Goal: Check status: Check status

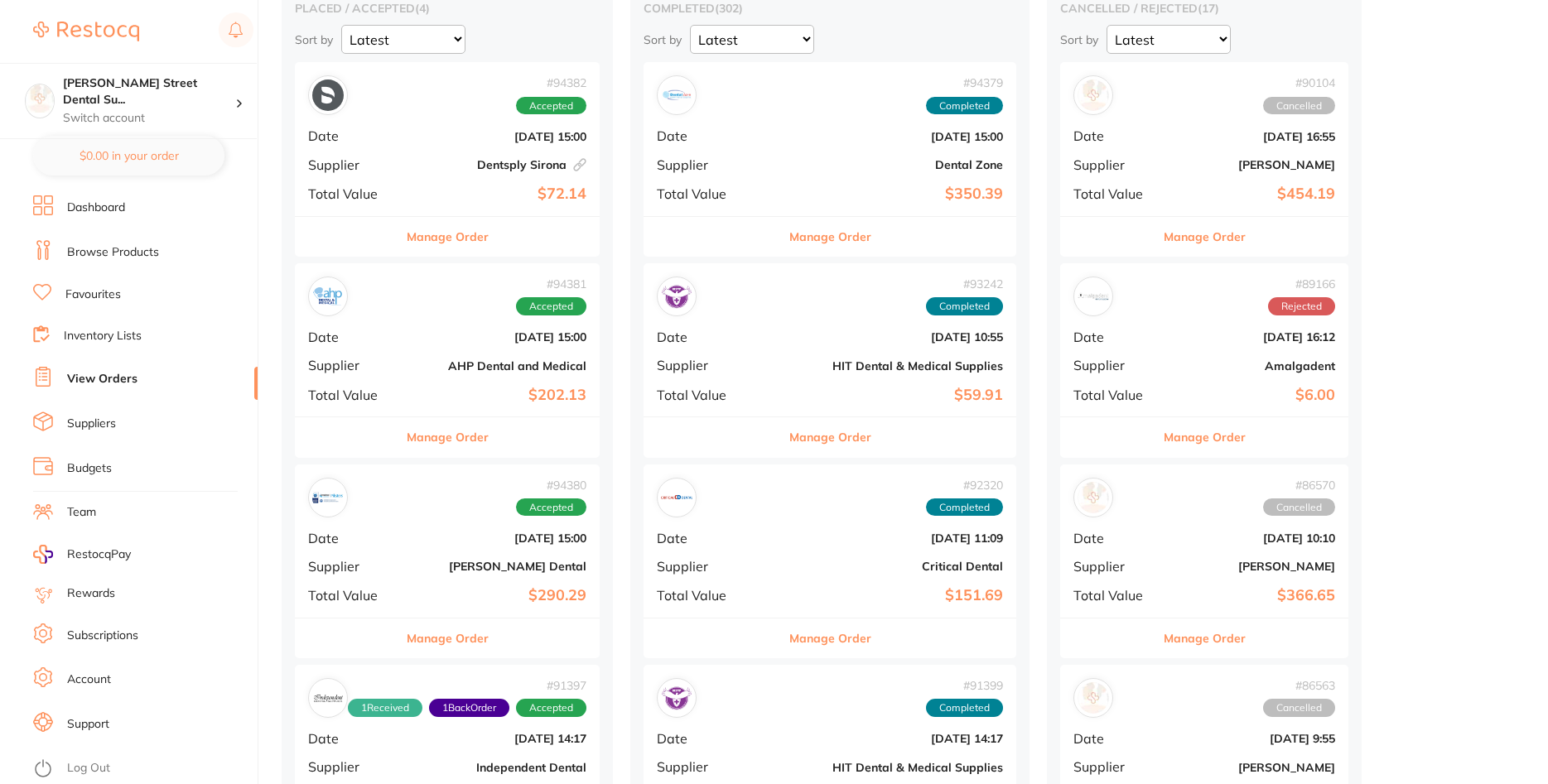
scroll to position [591, 0]
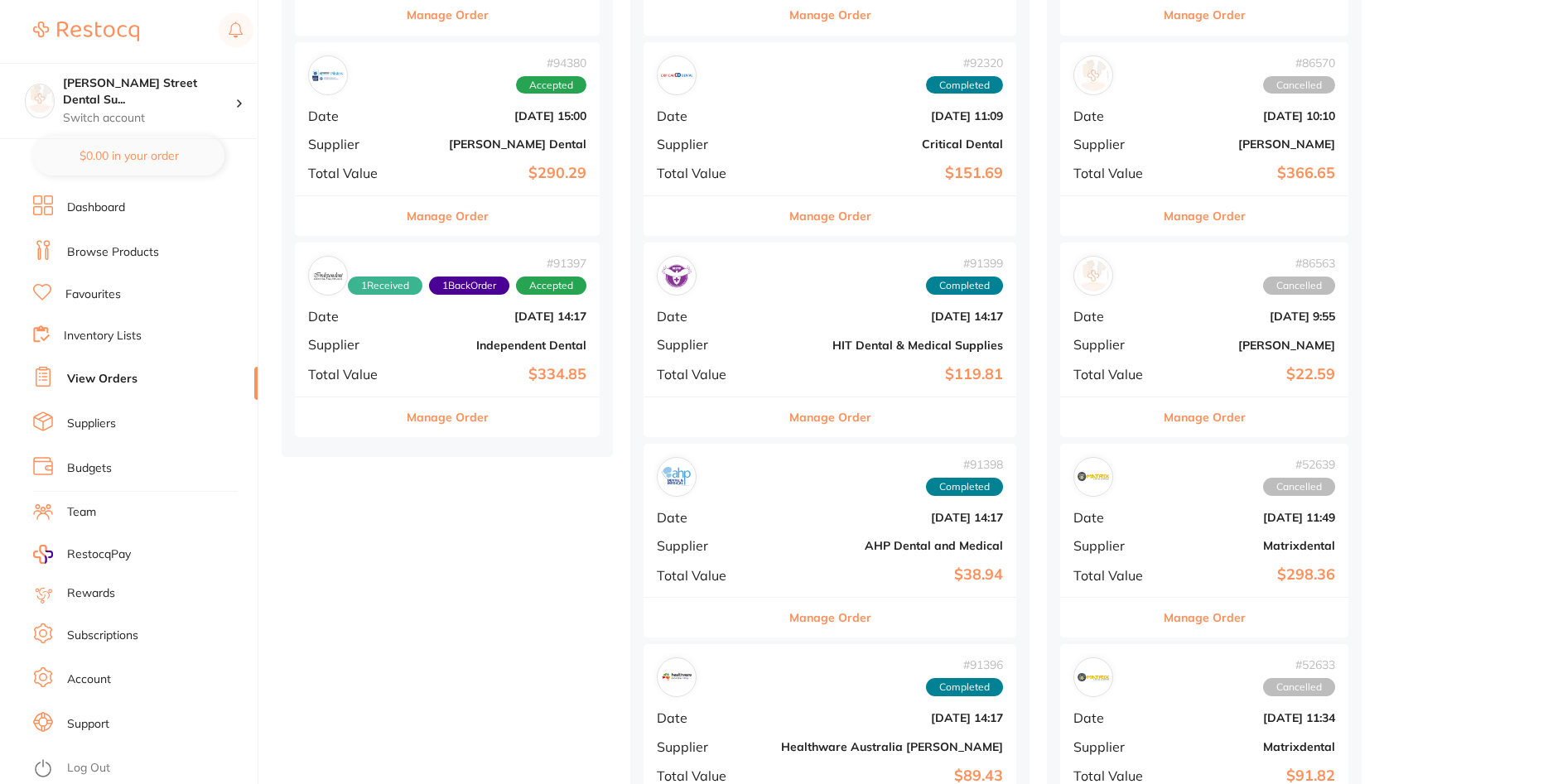
click at [454, 380] on b "$334.85" at bounding box center [498, 374] width 176 height 18
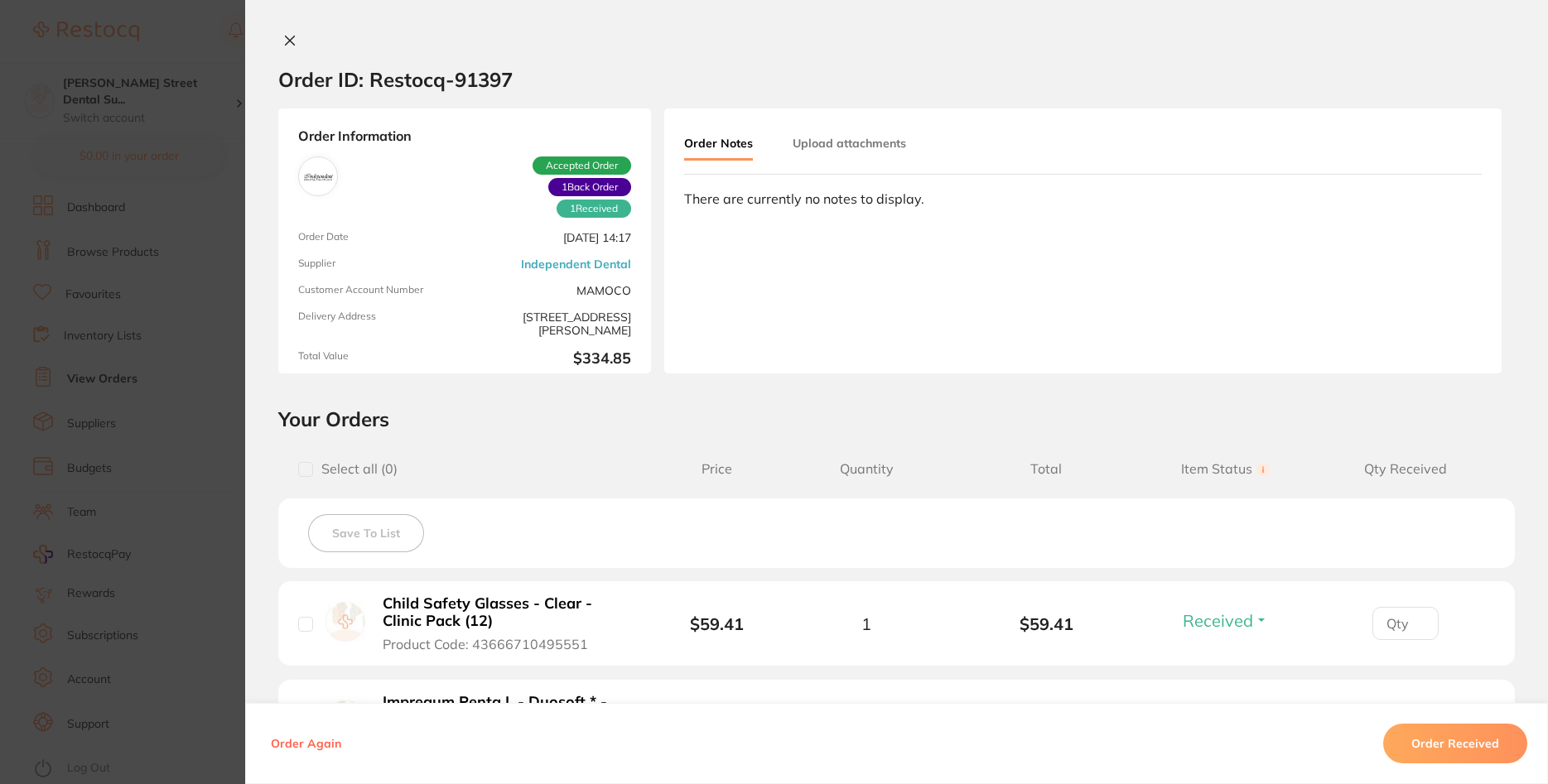
scroll to position [320, 0]
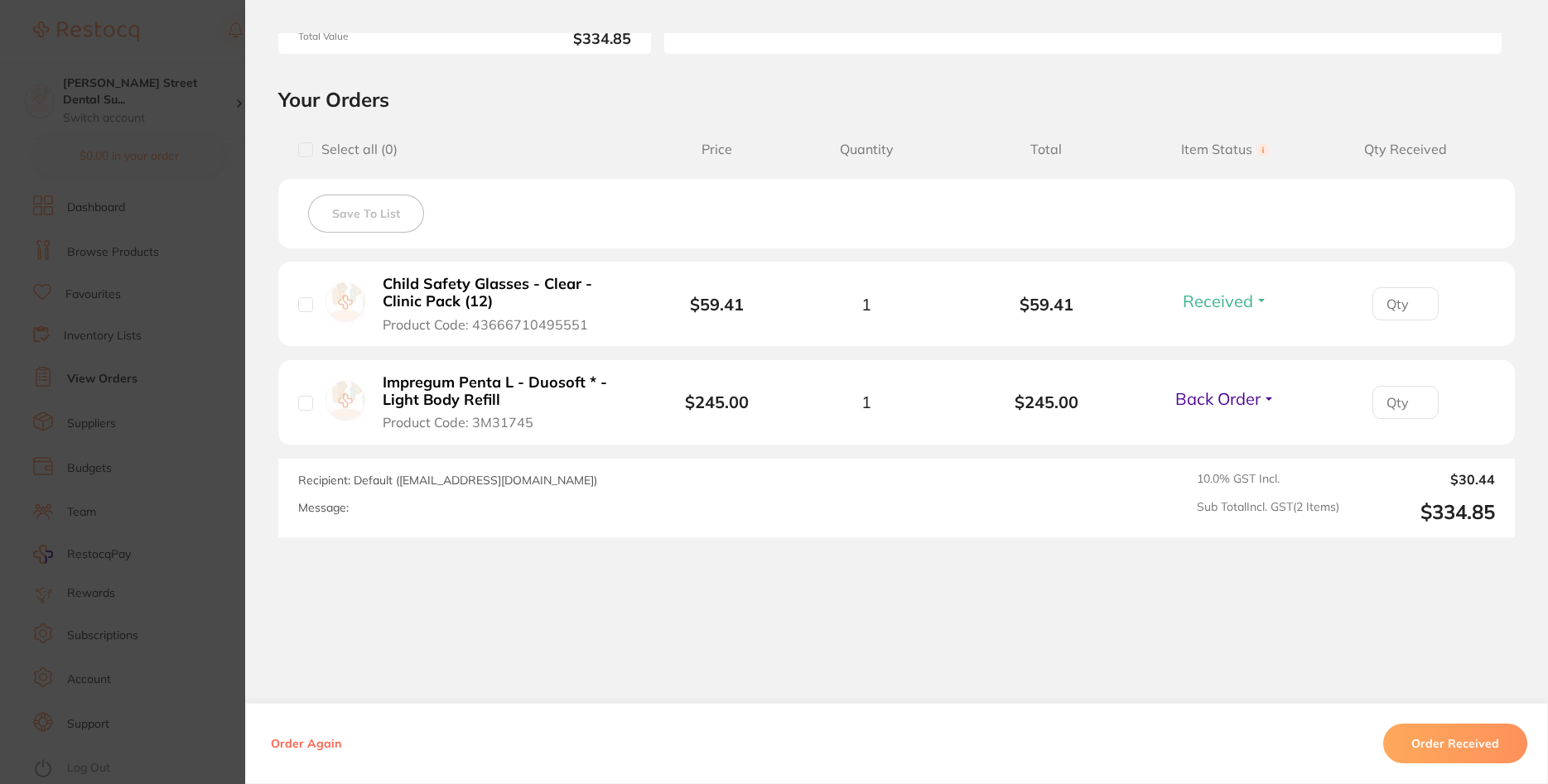
click at [223, 284] on section "Order ID: Restocq- 91397 Order Information 1 Received 1 Back Order Accepted Ord…" at bounding box center [774, 392] width 1548 height 784
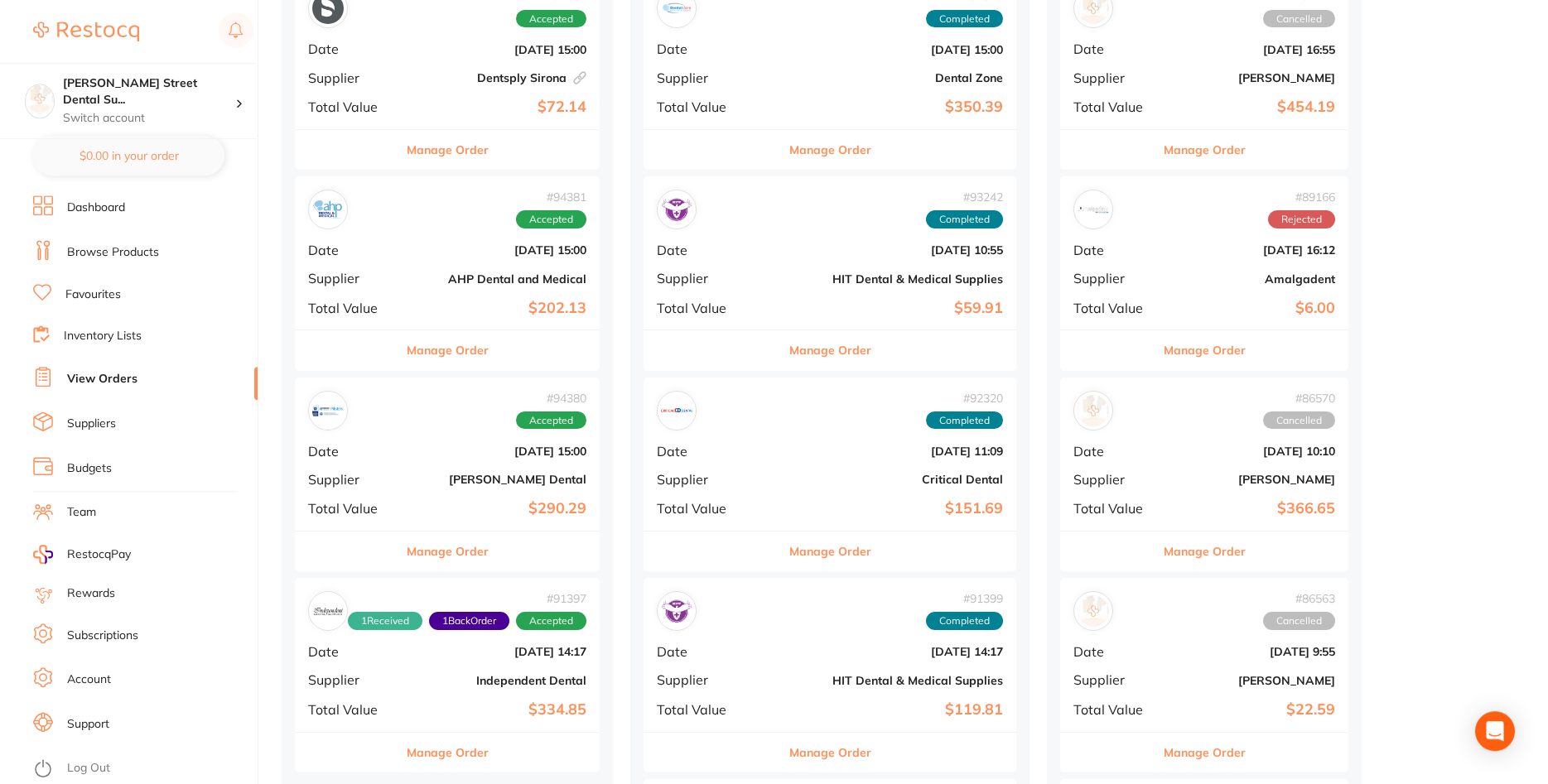
scroll to position [253, 0]
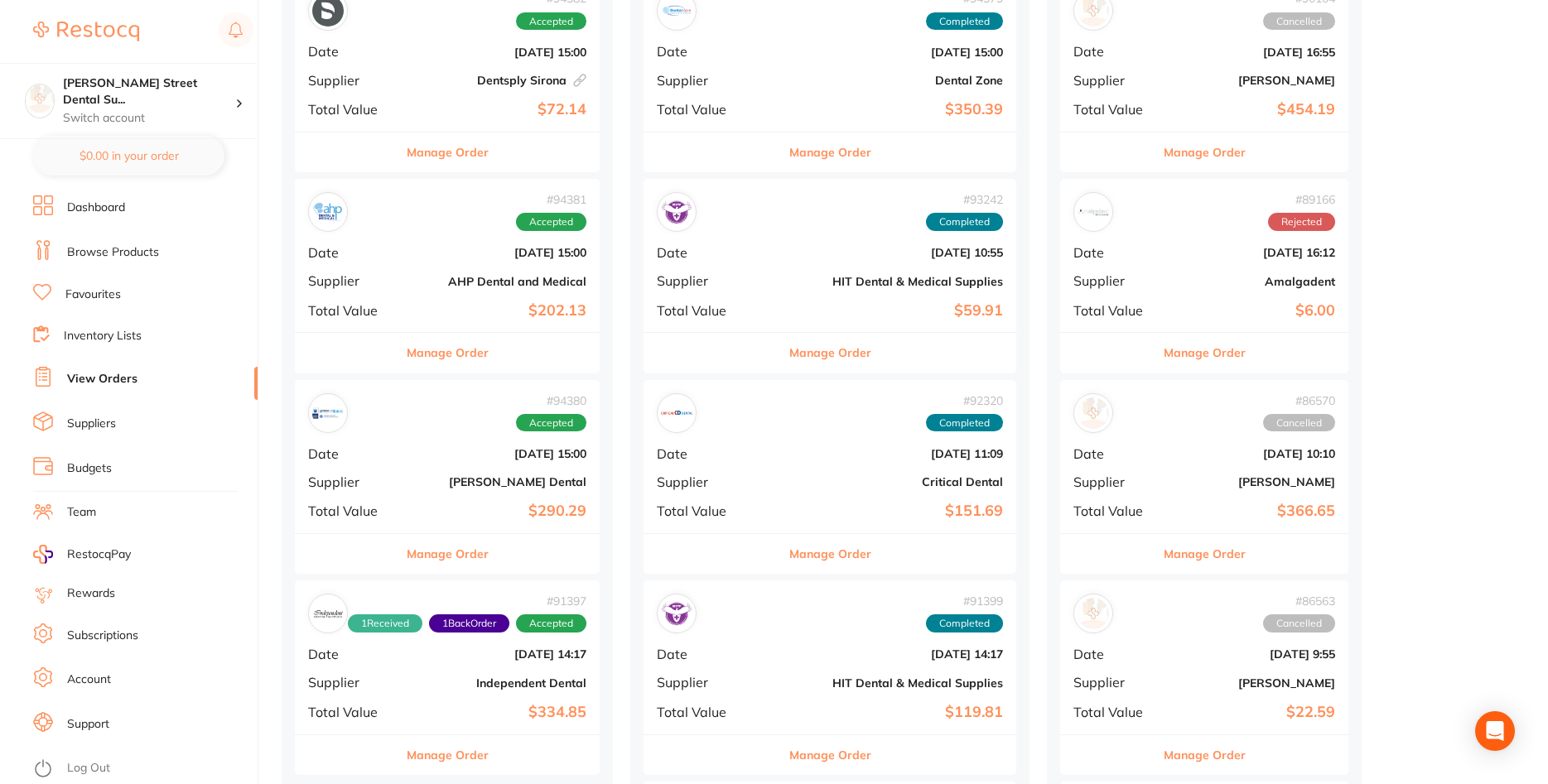
click at [426, 259] on b "[DATE] 15:00" at bounding box center [498, 252] width 176 height 13
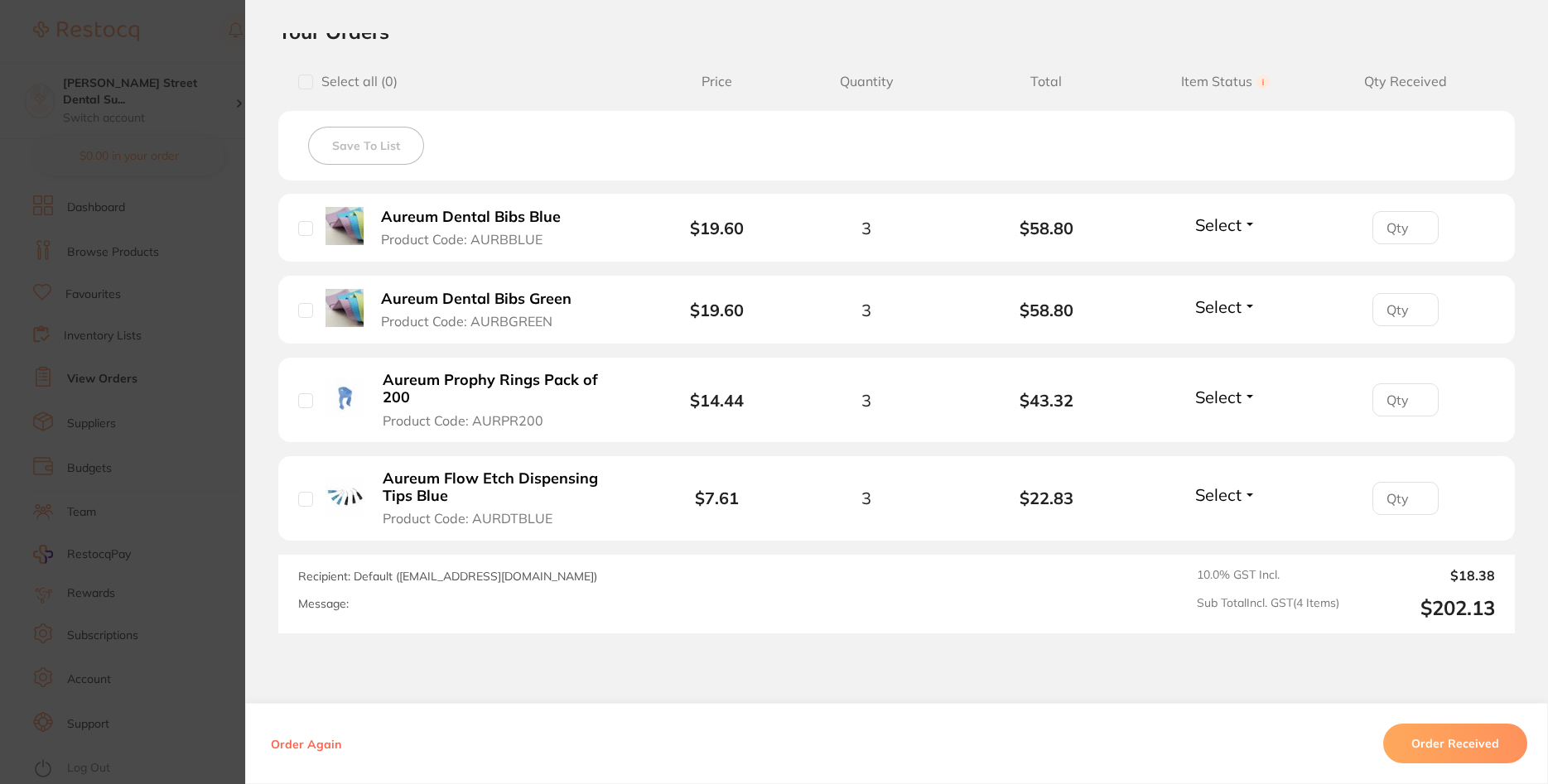
scroll to position [469, 0]
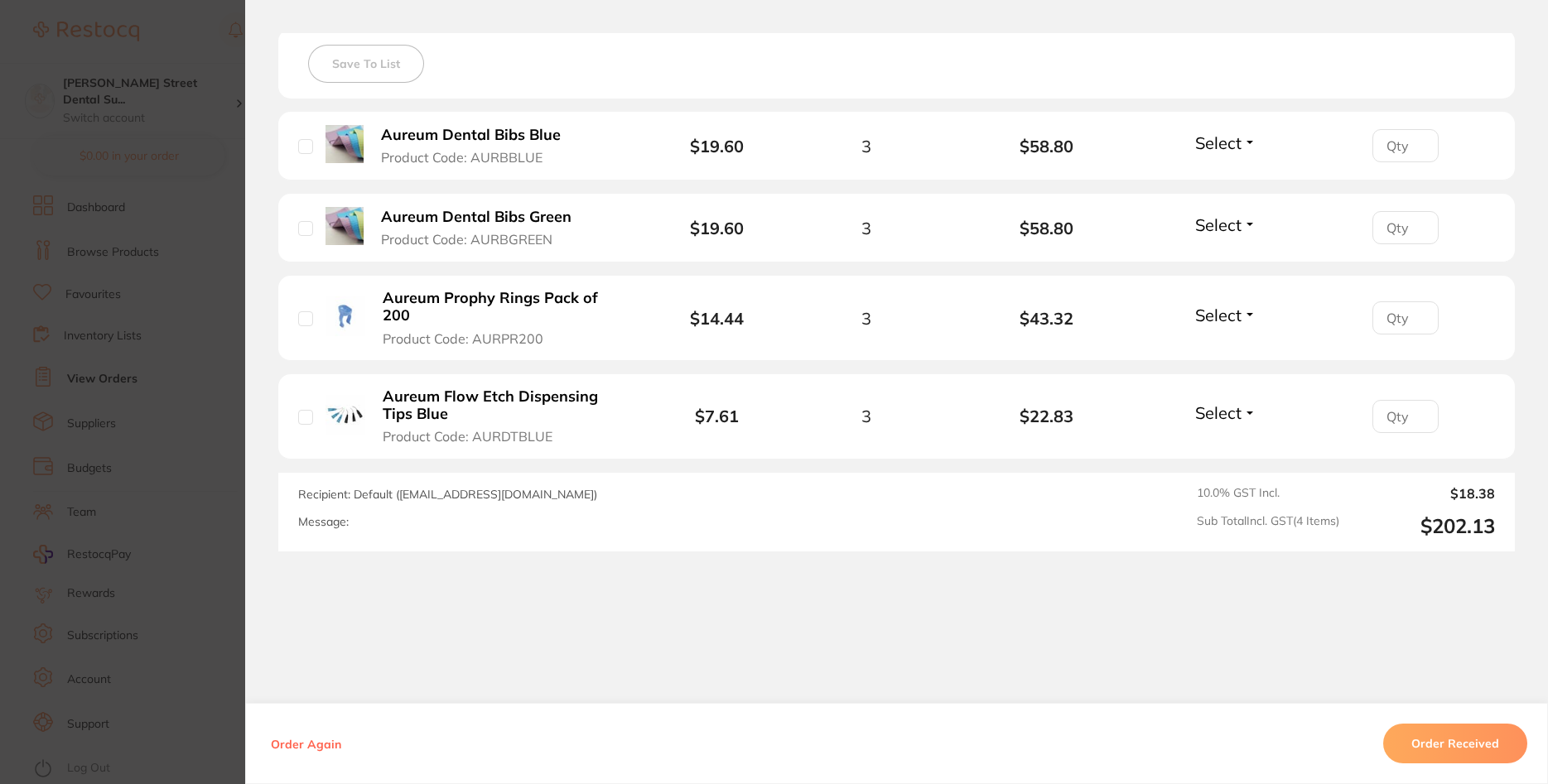
click at [1448, 745] on button "Order Received" at bounding box center [1455, 743] width 144 height 40
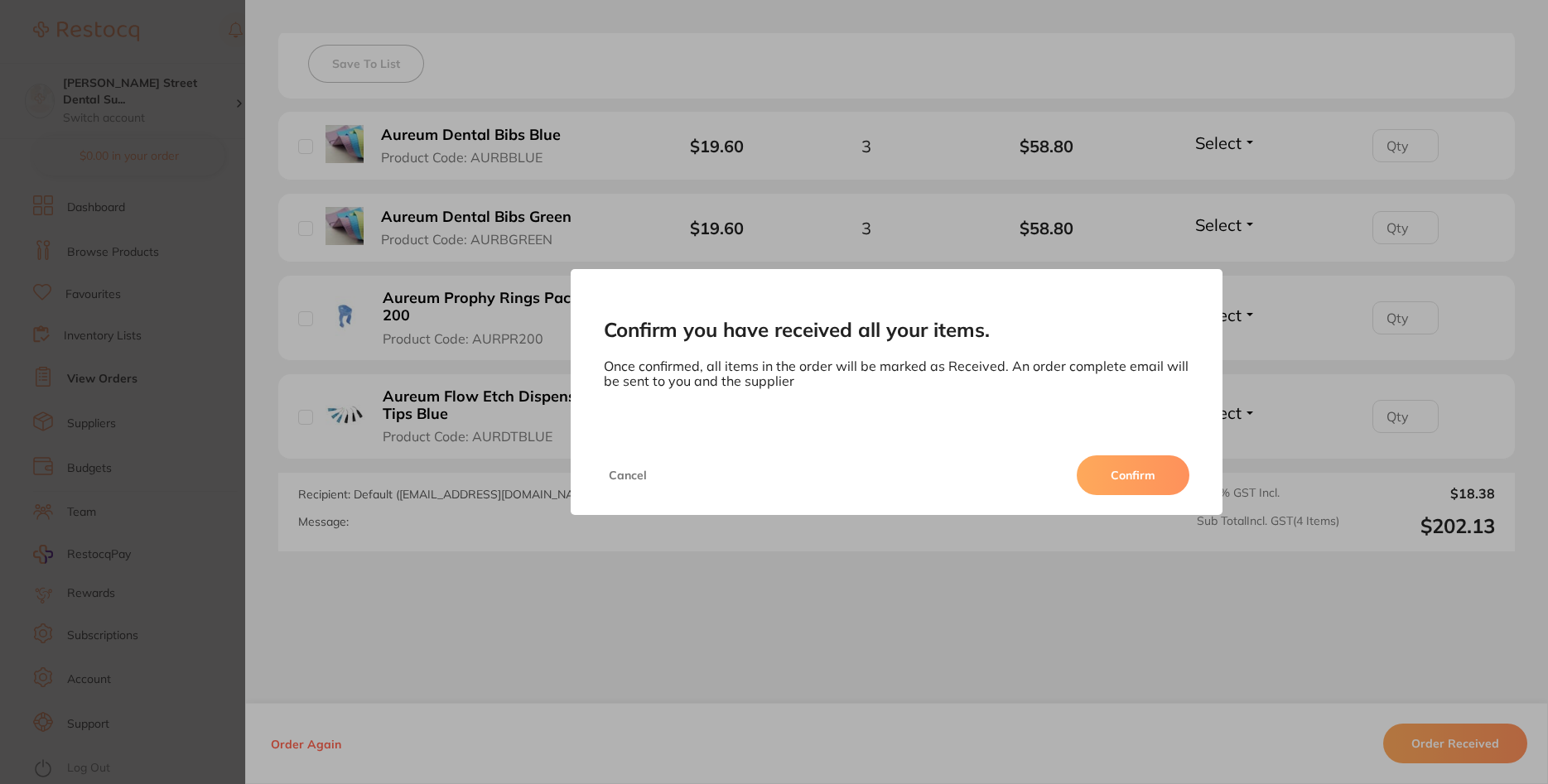
click at [1134, 478] on button "Confirm" at bounding box center [1133, 475] width 113 height 40
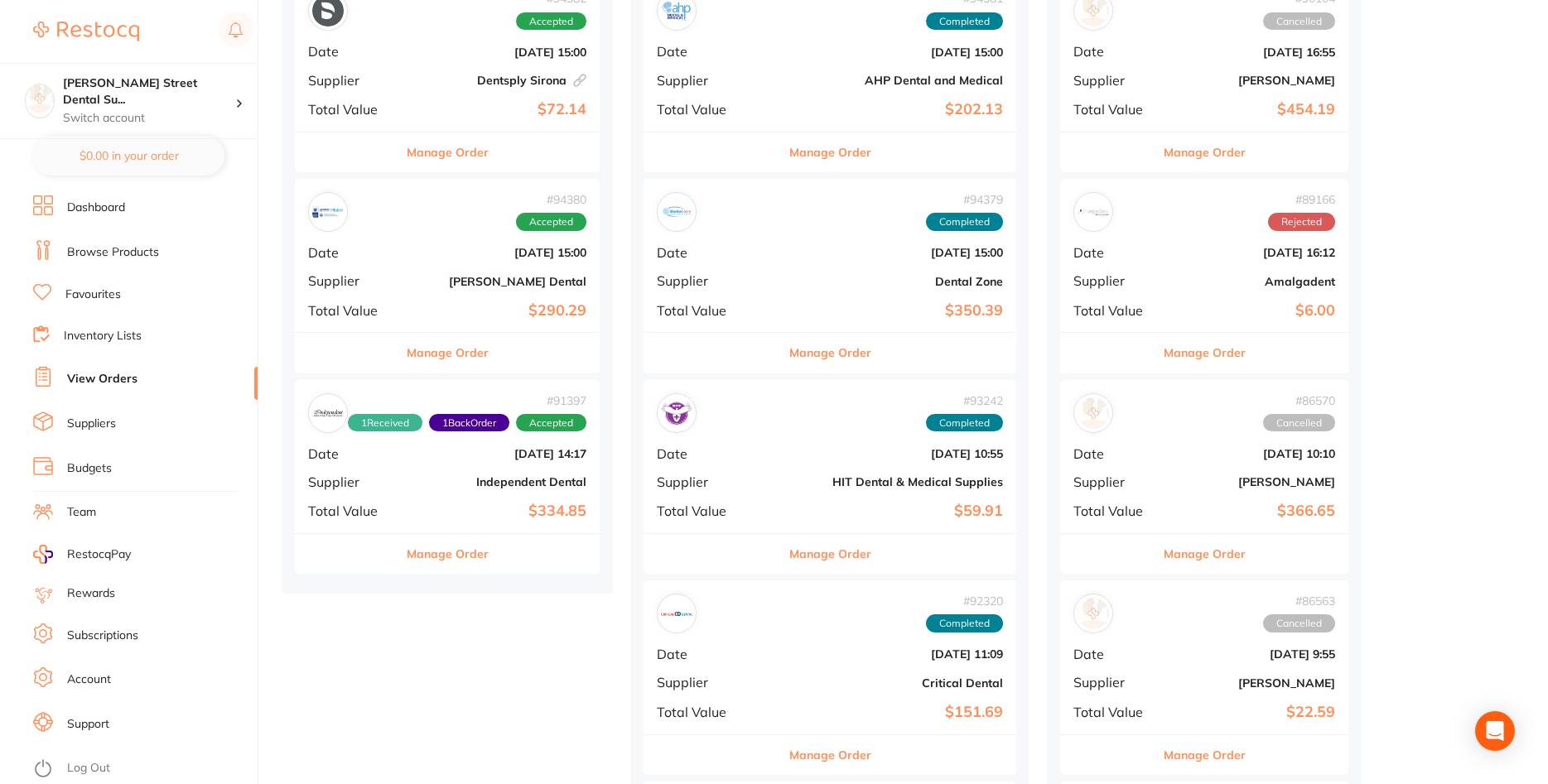
click at [417, 86] on b "Dentsply Sirona This order has been placed with your online account on Dentsply…" at bounding box center [498, 80] width 176 height 13
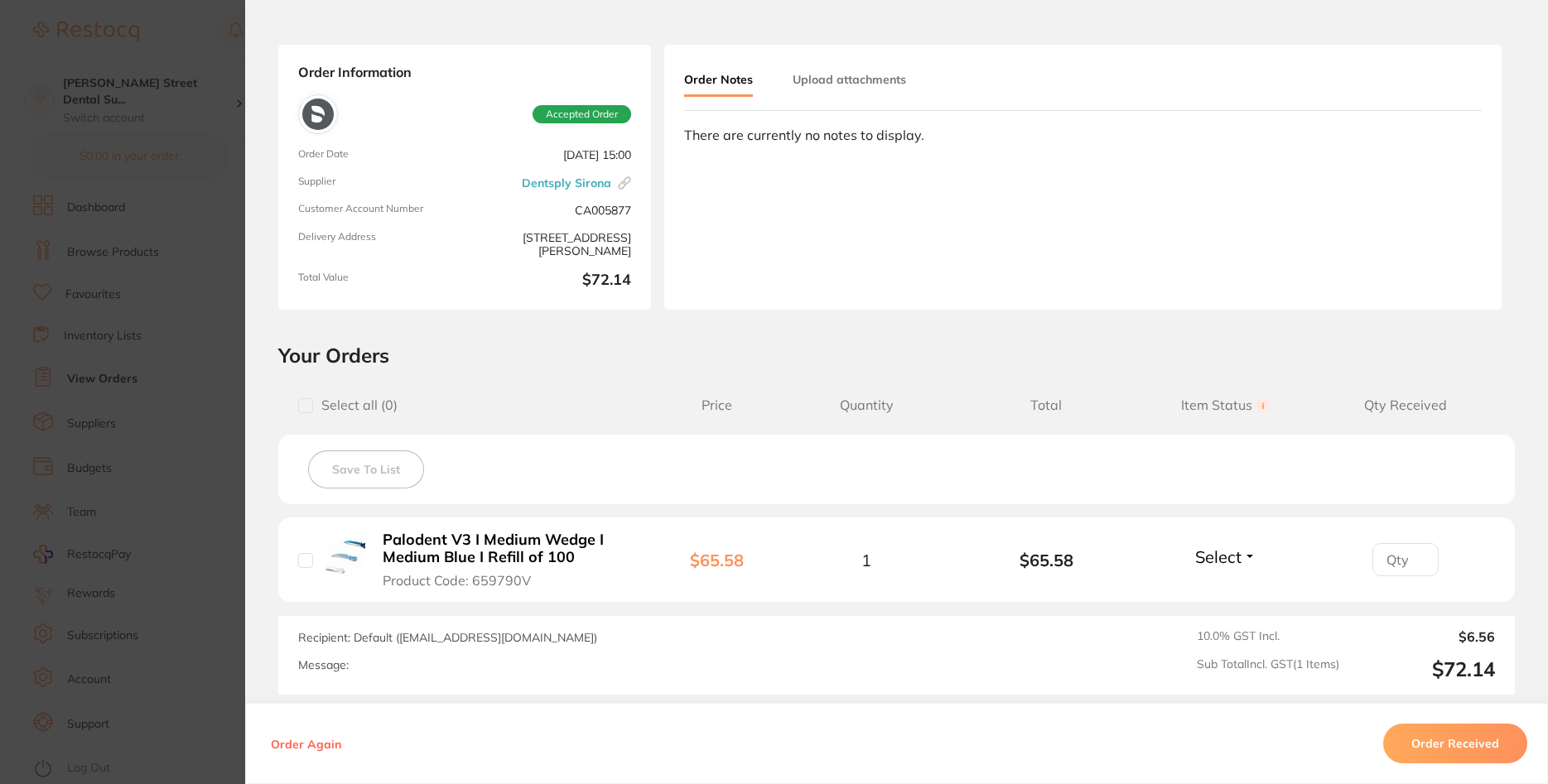
scroll to position [100, 0]
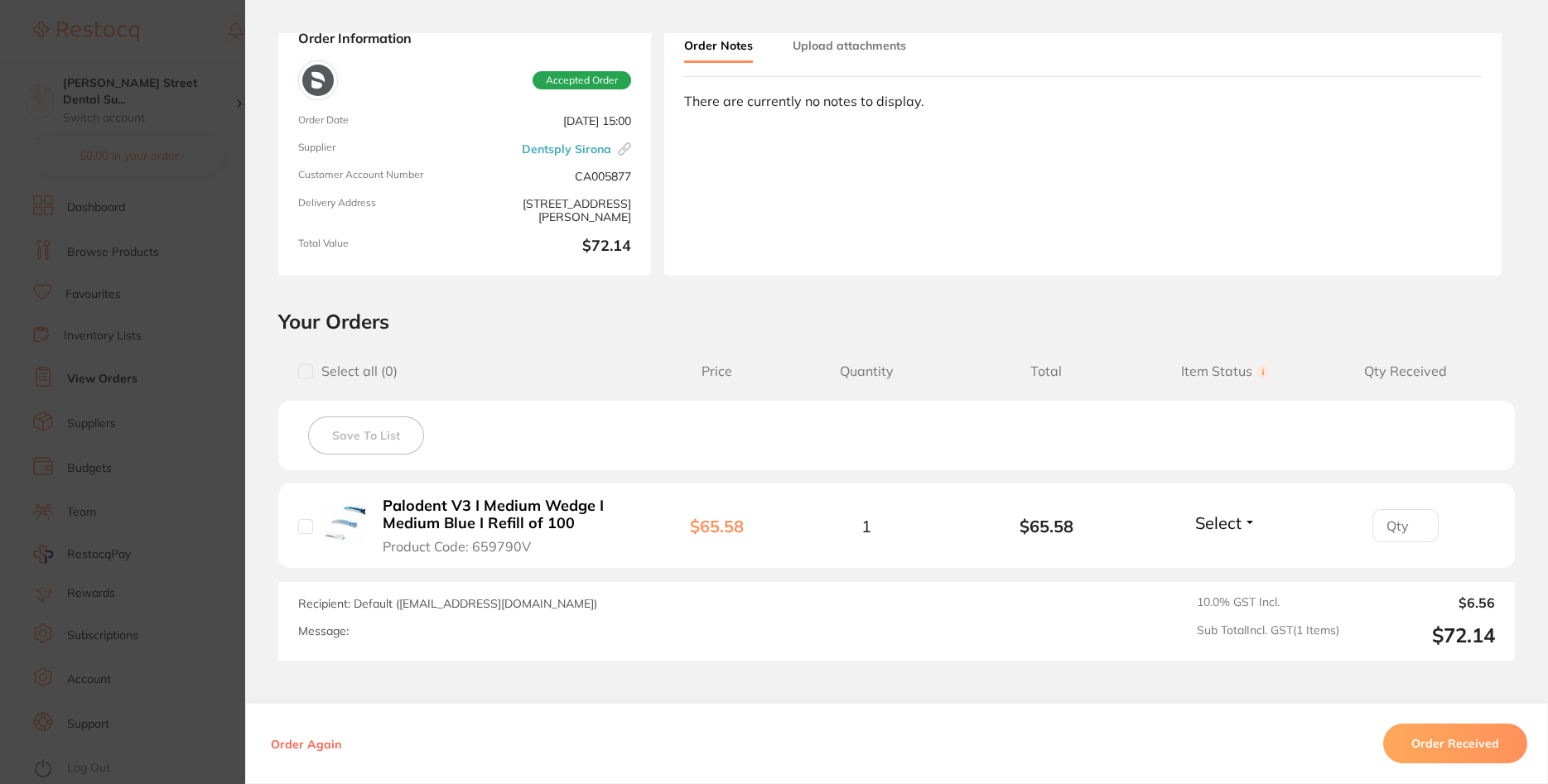
click at [1441, 746] on button "Order Received" at bounding box center [1455, 743] width 144 height 40
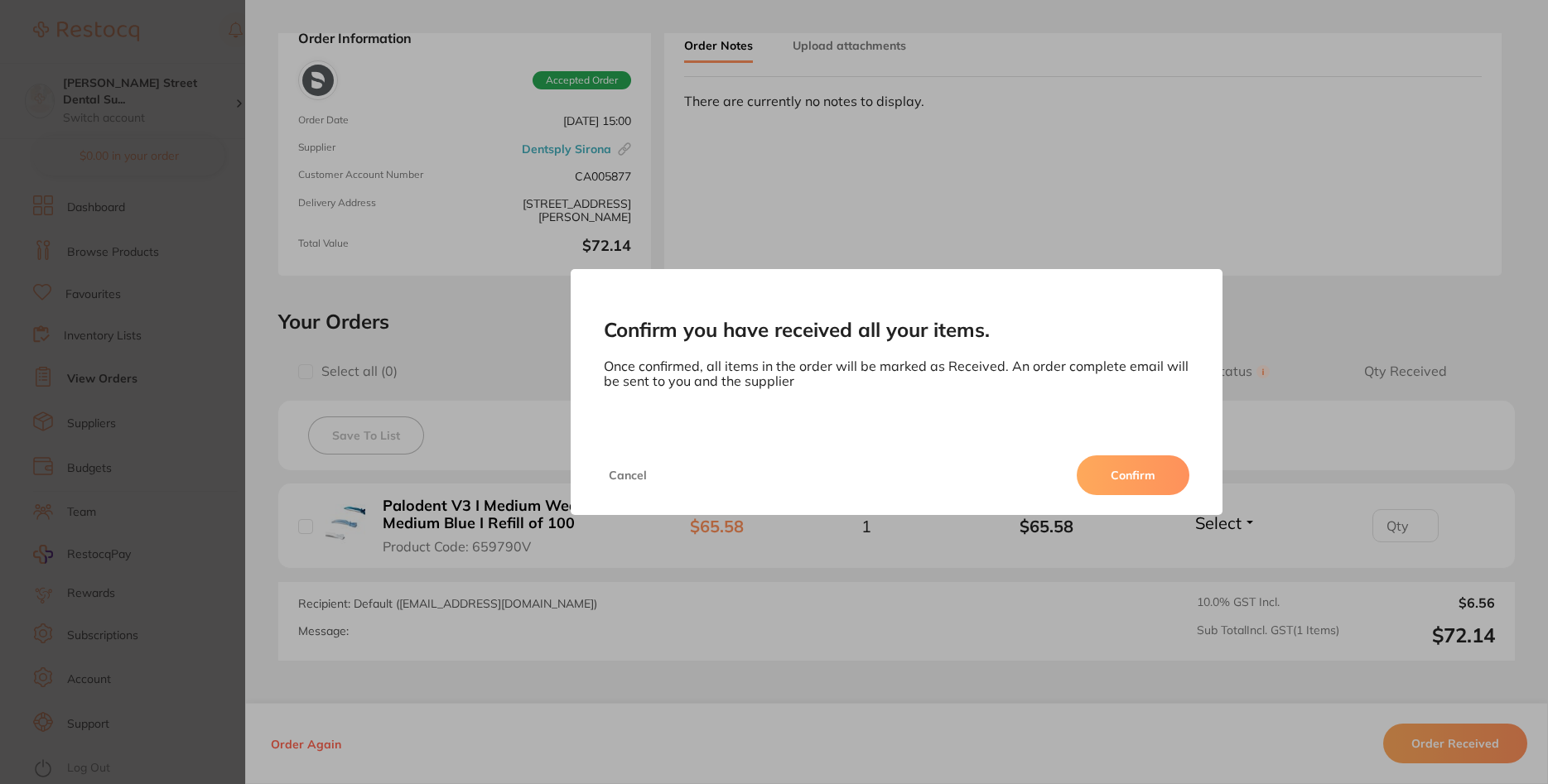
click at [1108, 474] on button "Confirm" at bounding box center [1133, 475] width 113 height 40
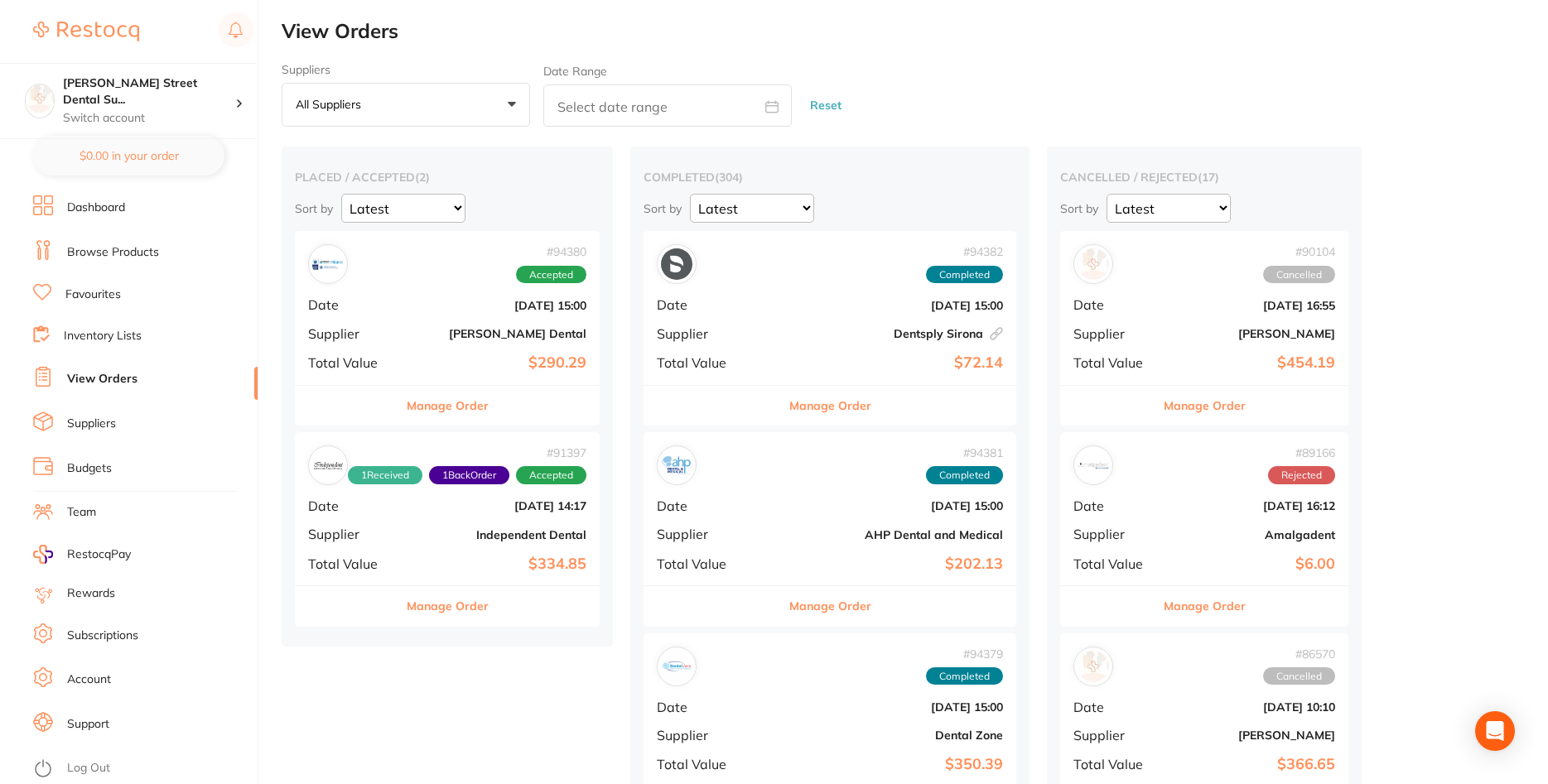
click at [451, 339] on b "[PERSON_NAME] Dental" at bounding box center [498, 333] width 176 height 13
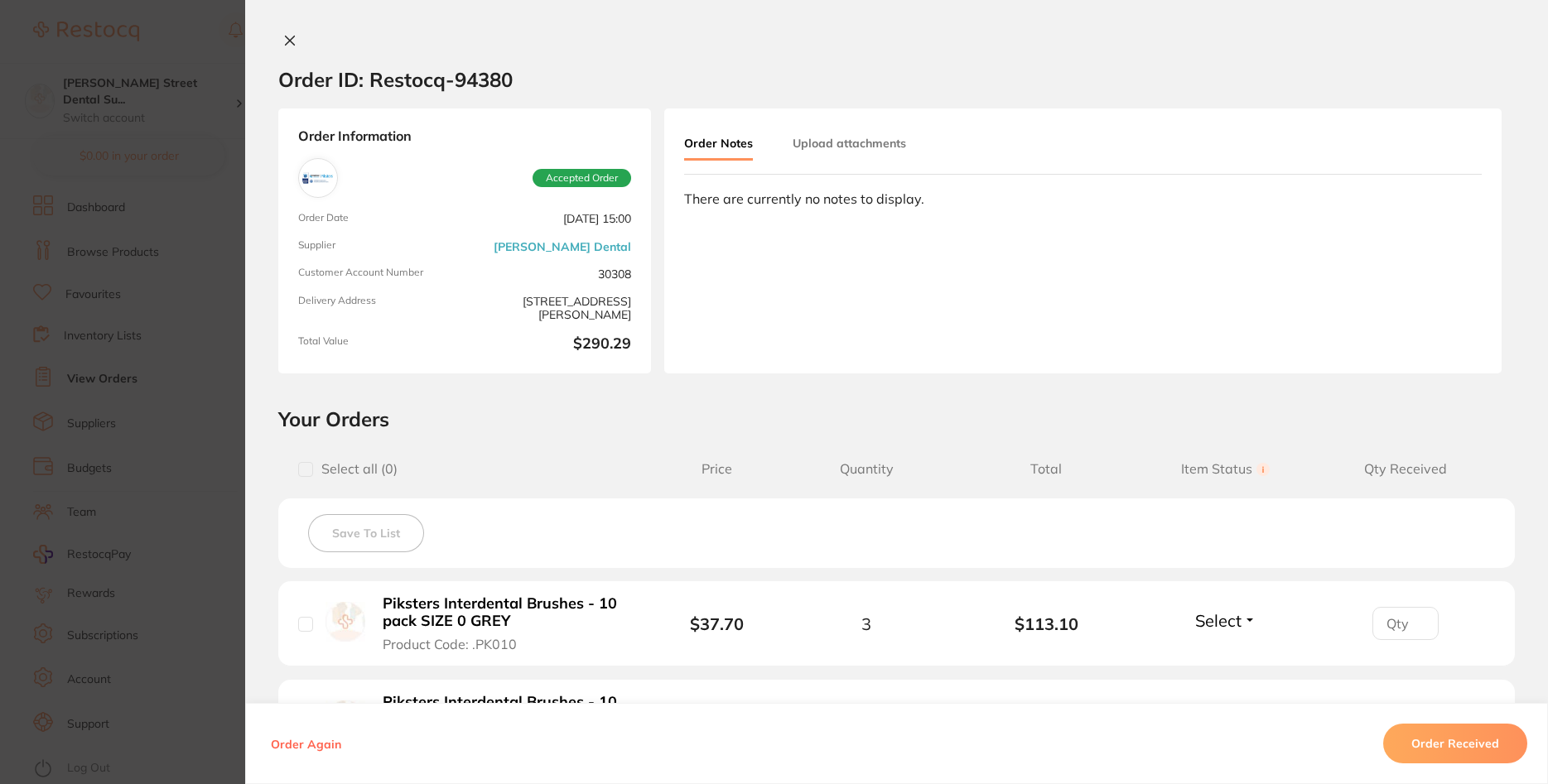
click at [286, 36] on icon at bounding box center [290, 41] width 13 height 13
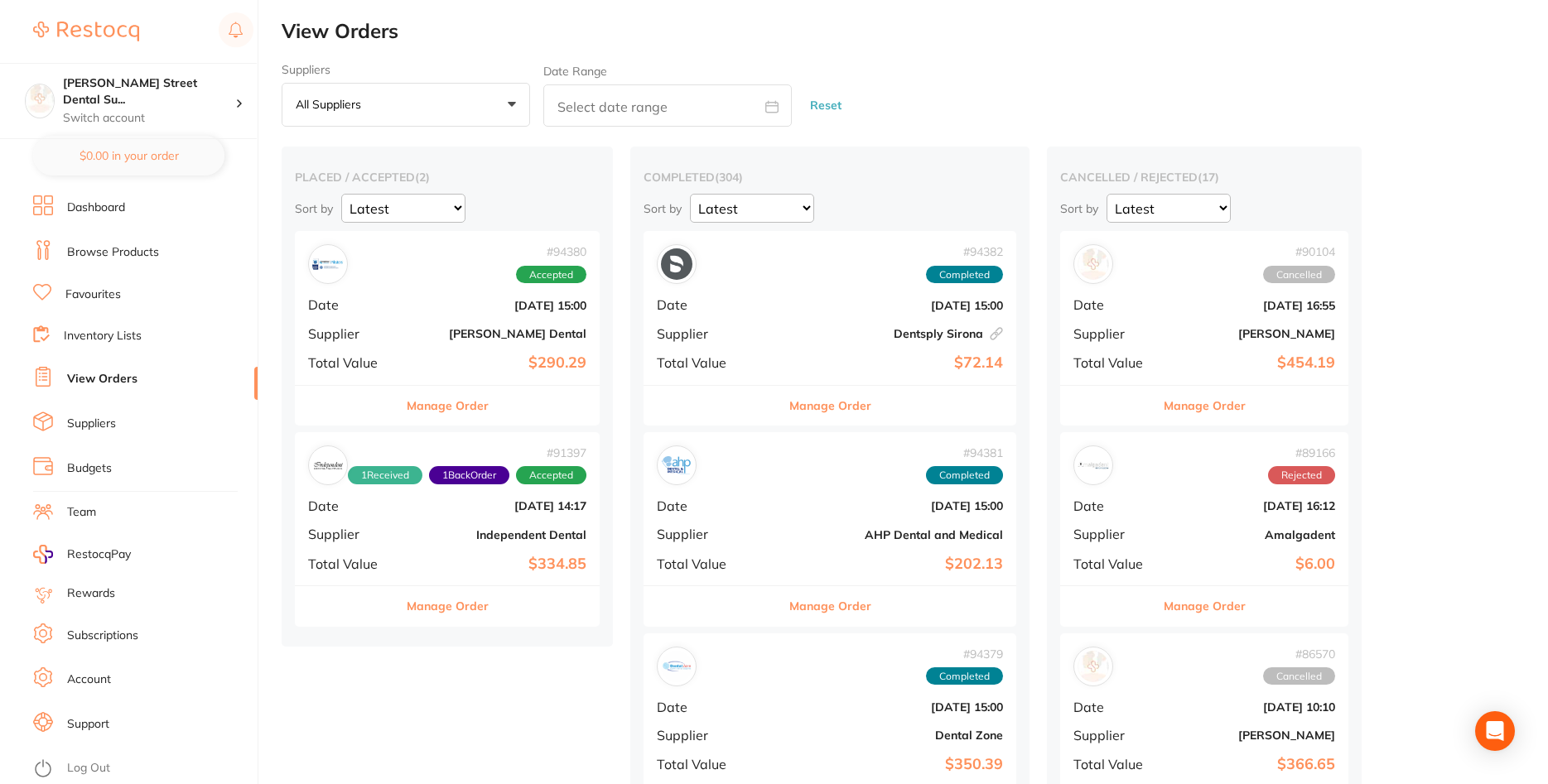
click at [445, 551] on div "# 91397 1 Received 1 Back Order Accepted Date [DATE] 14:17 Supplier Independent…" at bounding box center [447, 509] width 305 height 153
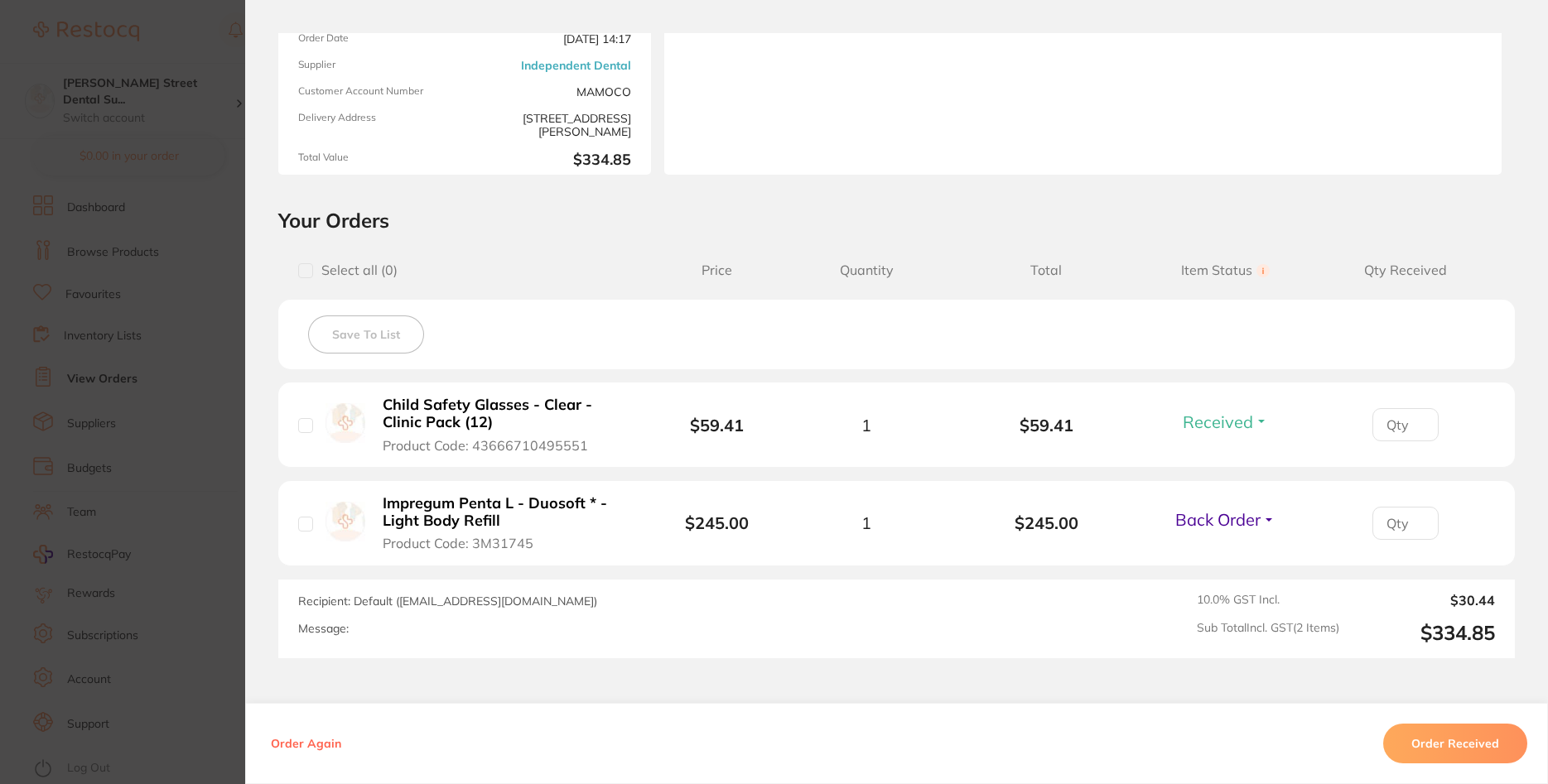
scroll to position [100, 0]
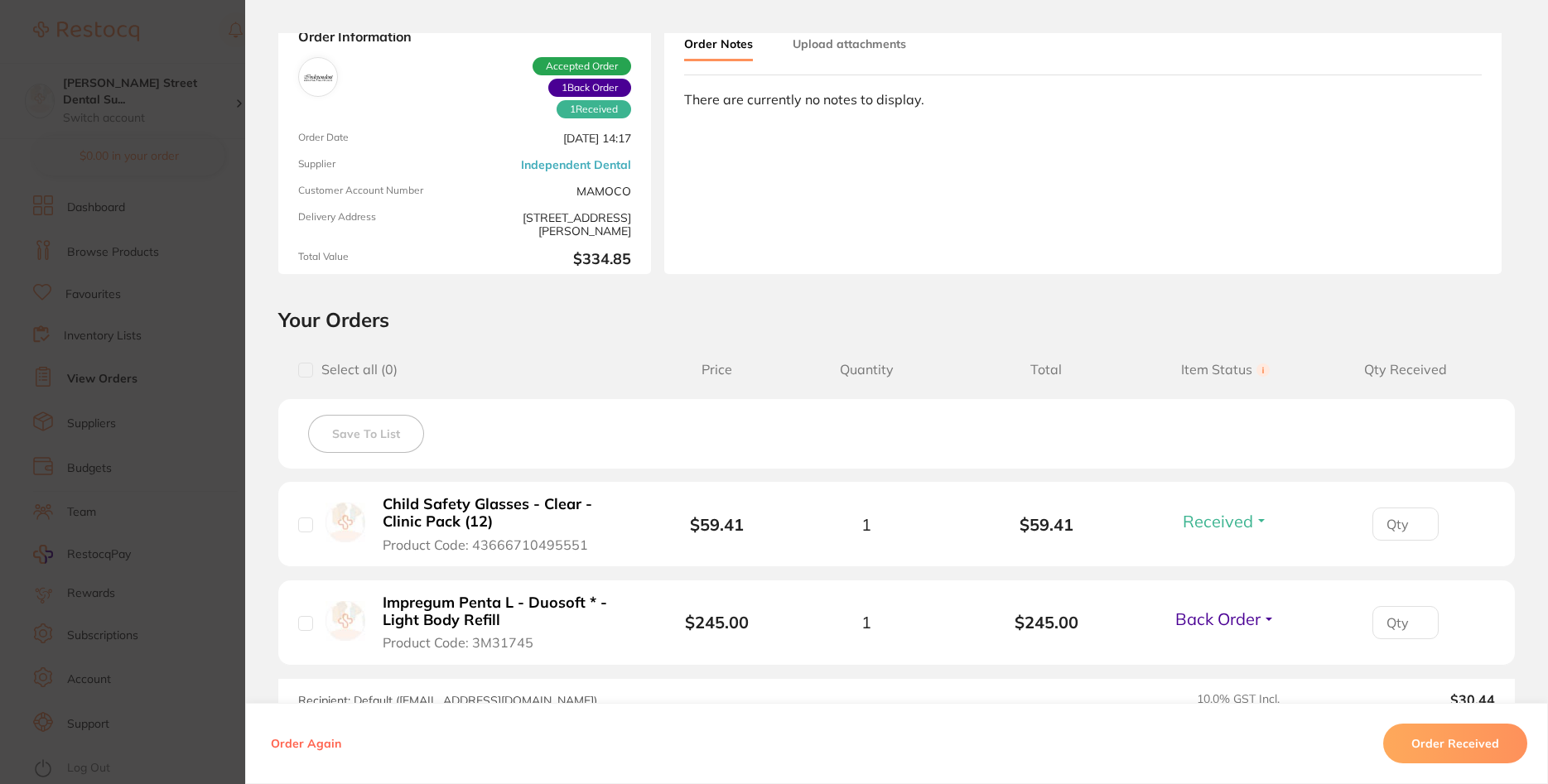
click at [217, 380] on section "Order ID: Restocq- 91397 Order Information 1 Received 1 Back Order Accepted Ord…" at bounding box center [774, 392] width 1548 height 784
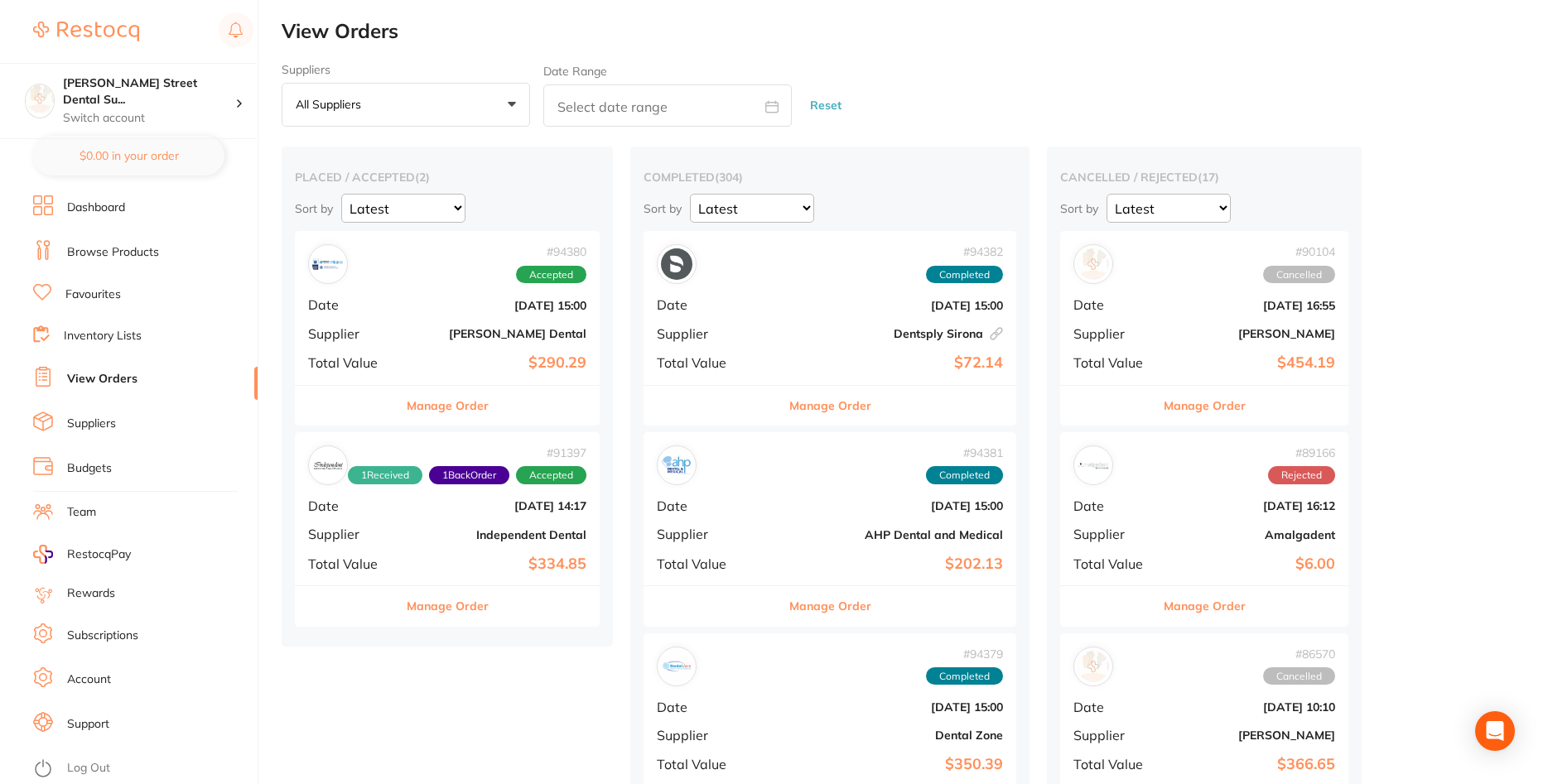
click at [118, 246] on link "Browse Products" at bounding box center [114, 253] width 92 height 17
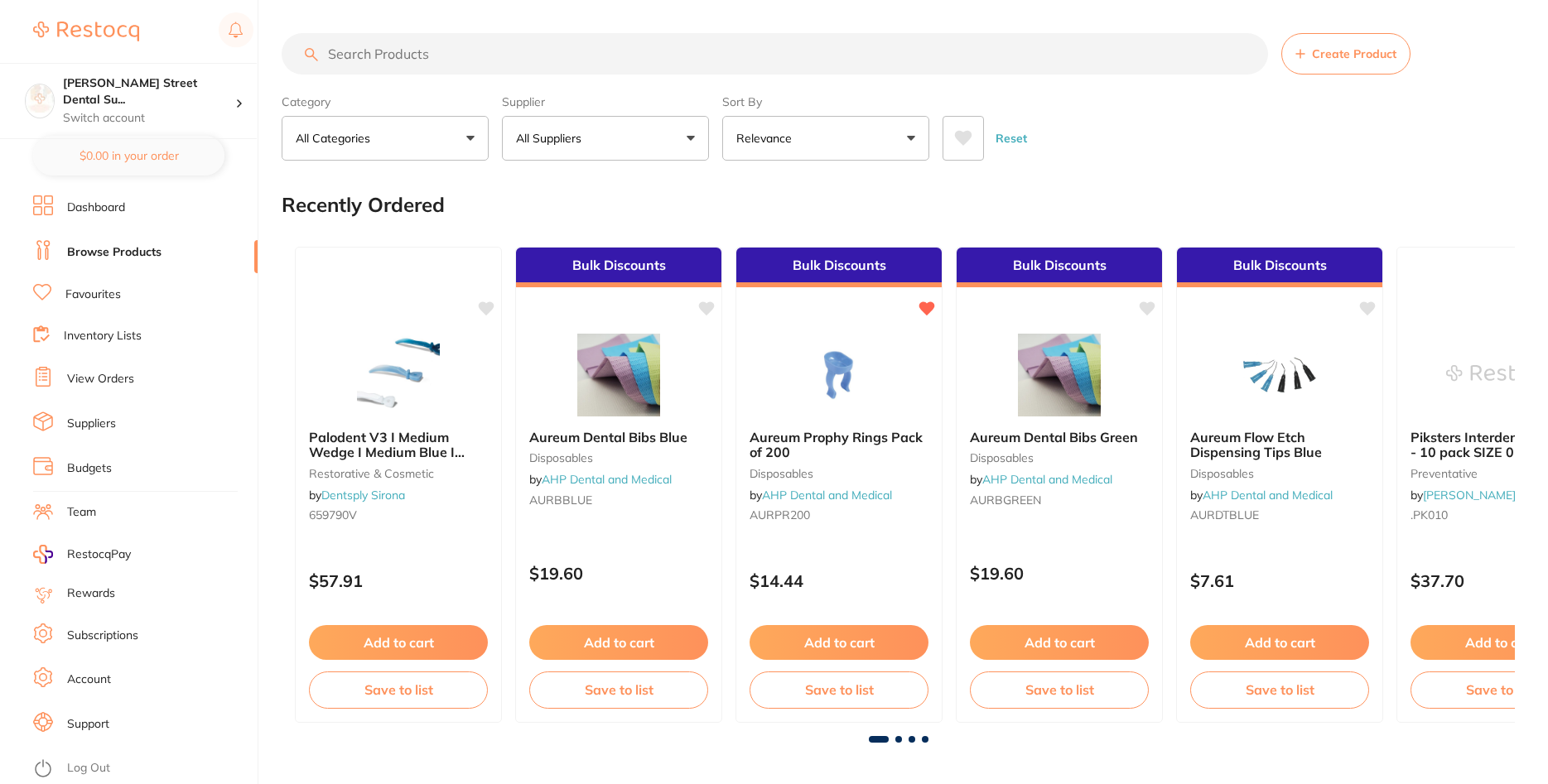
click at [408, 47] on input "search" at bounding box center [775, 54] width 986 height 42
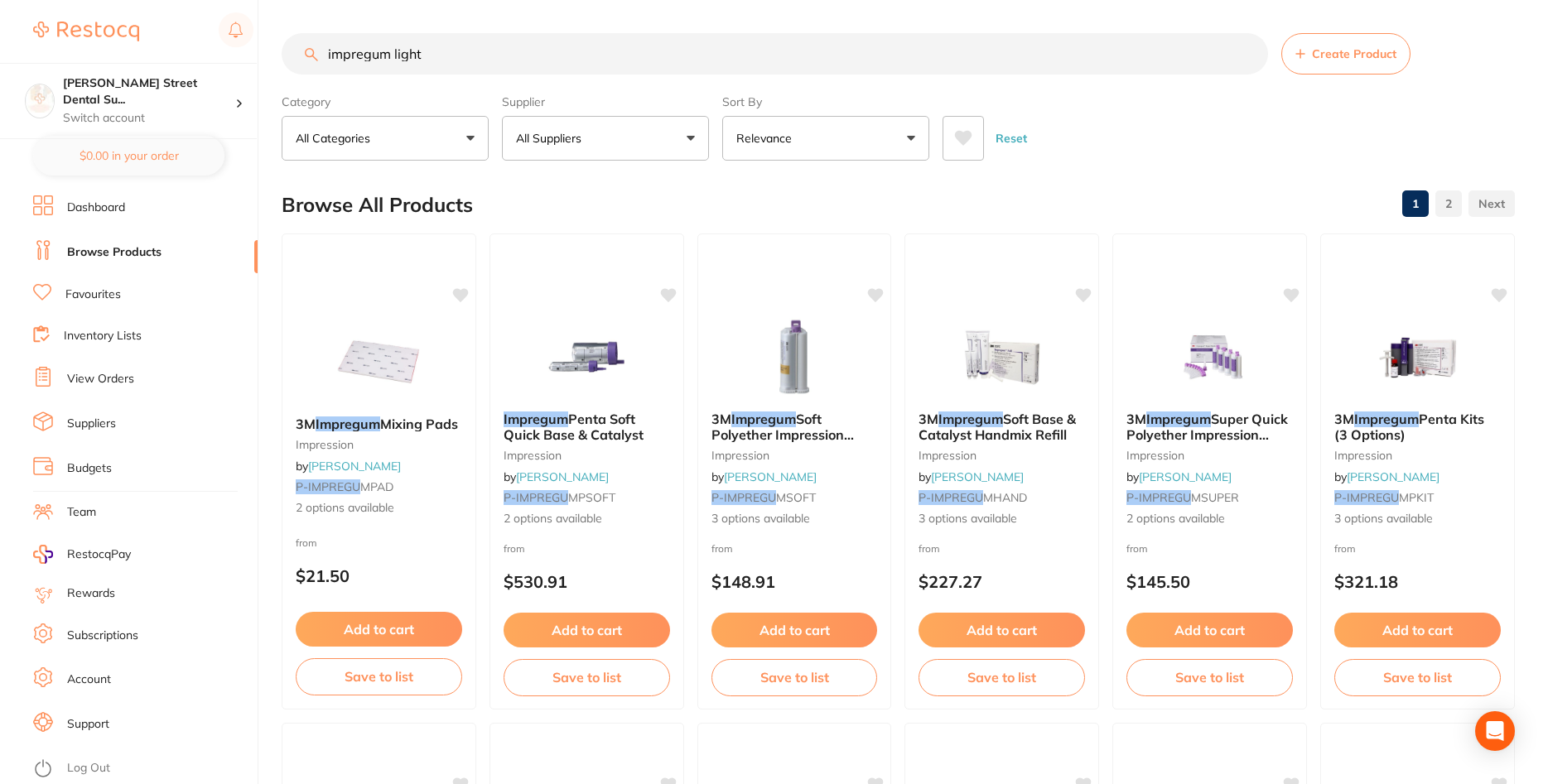
type input "impregum light"
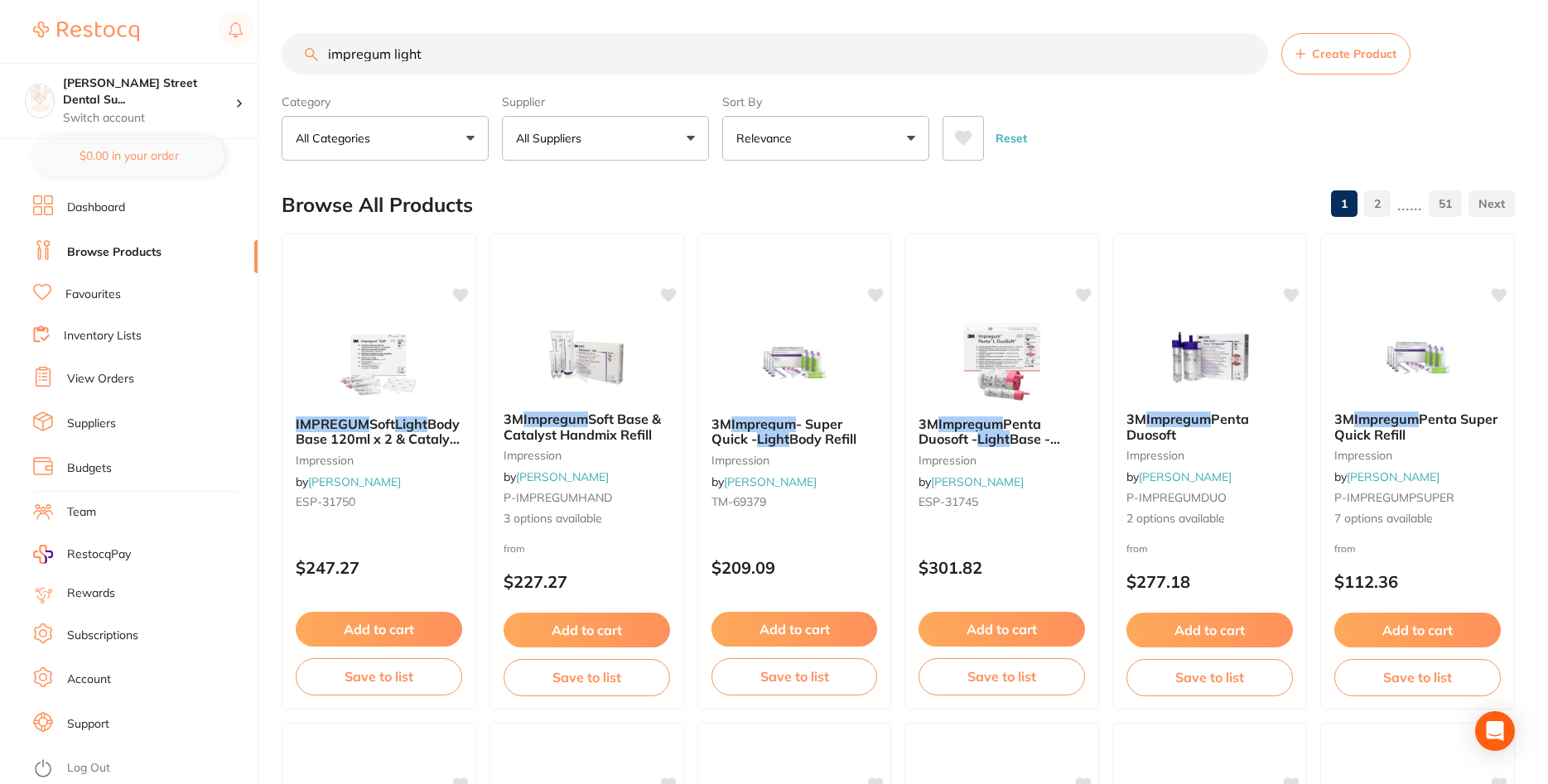
click at [100, 376] on link "View Orders" at bounding box center [101, 380] width 67 height 17
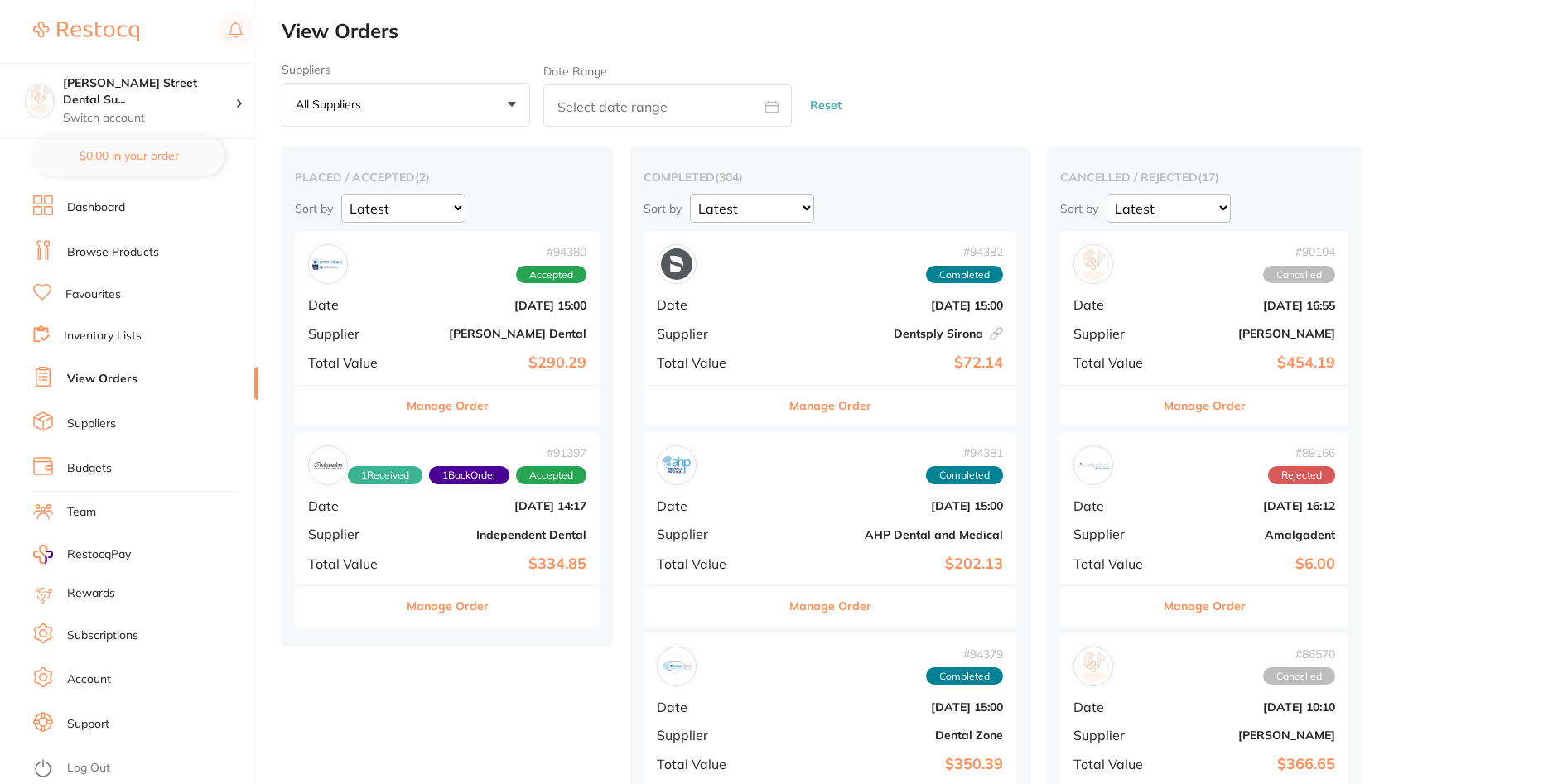
click at [437, 539] on b "Independent Dental" at bounding box center [498, 535] width 176 height 13
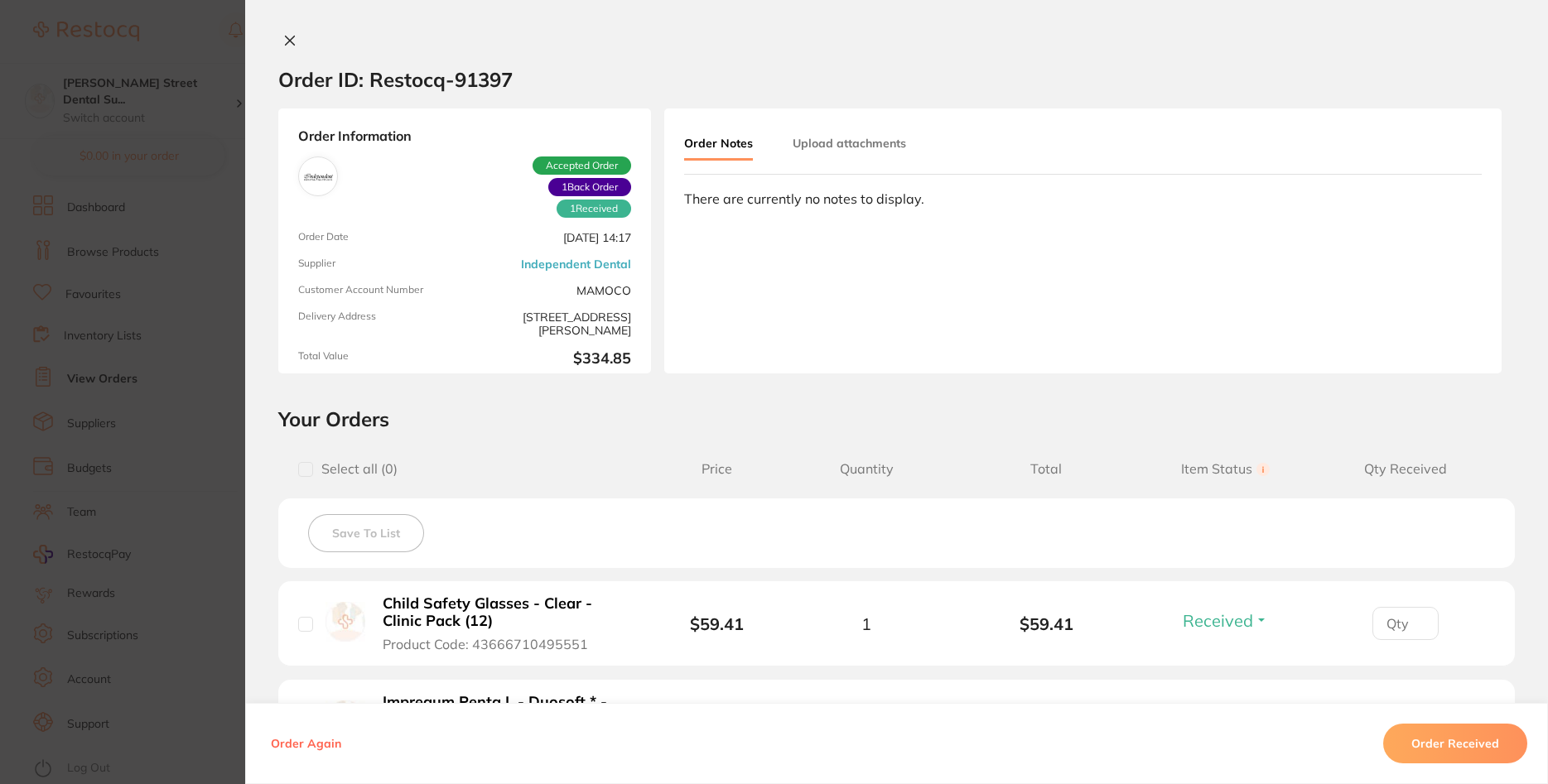
scroll to position [298, 0]
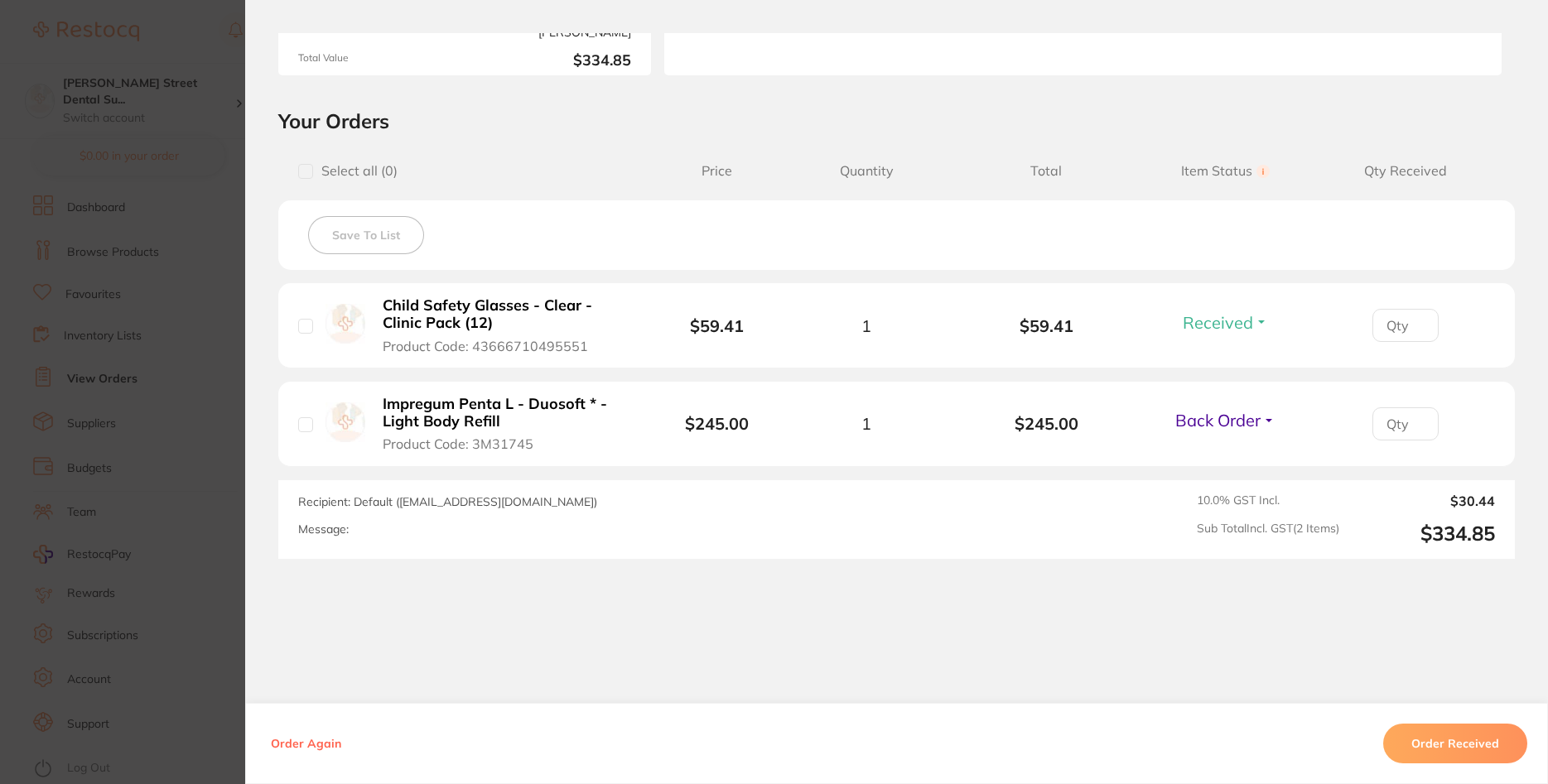
click at [229, 405] on section "Order ID: Restocq- 91397 Order Information 1 Received 1 Back Order Accepted Ord…" at bounding box center [774, 392] width 1548 height 784
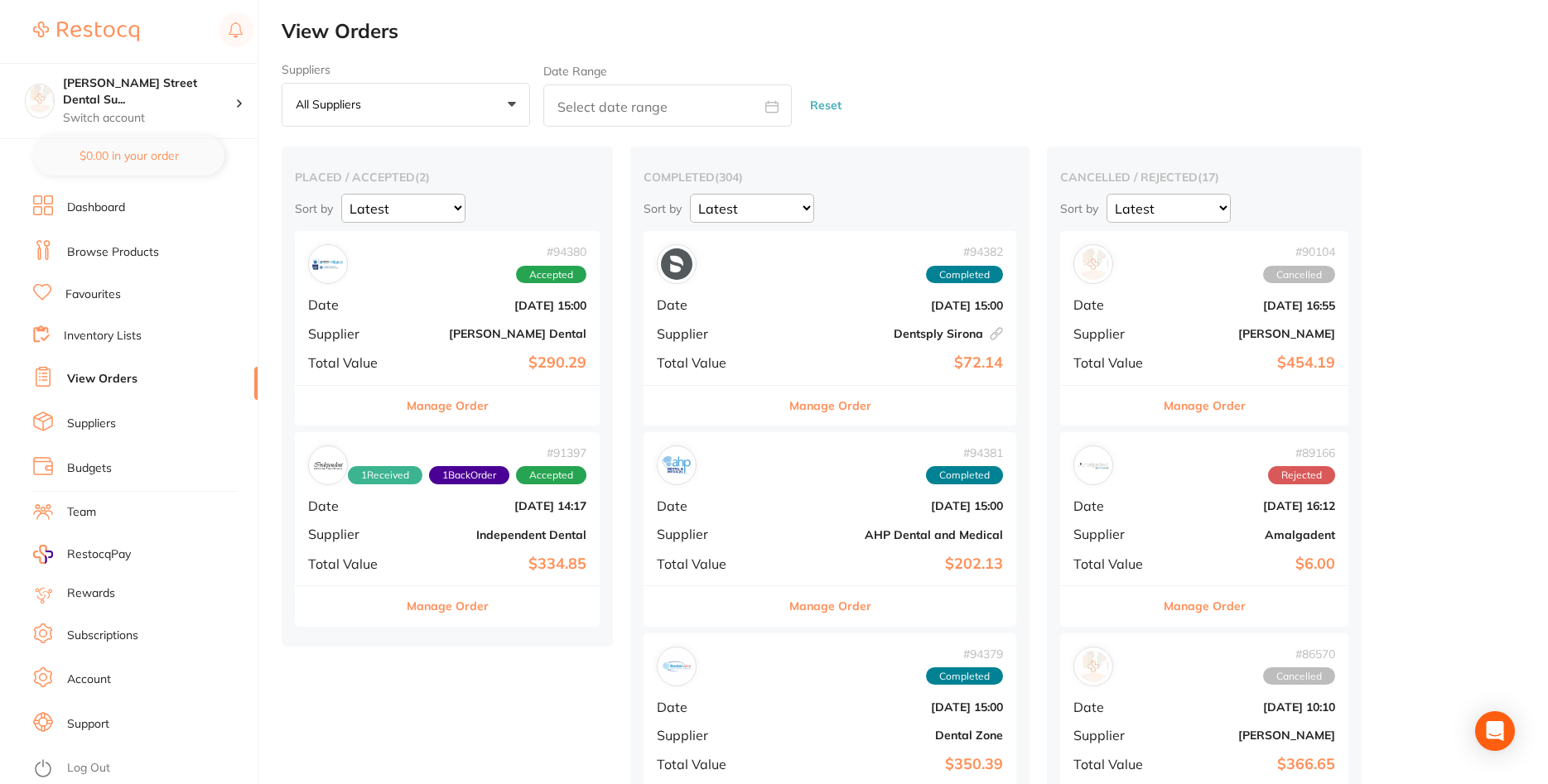
click at [458, 543] on div "# 91397 1 Received 1 Back Order Accepted Date [DATE] 14:17 Supplier Independent…" at bounding box center [447, 509] width 305 height 153
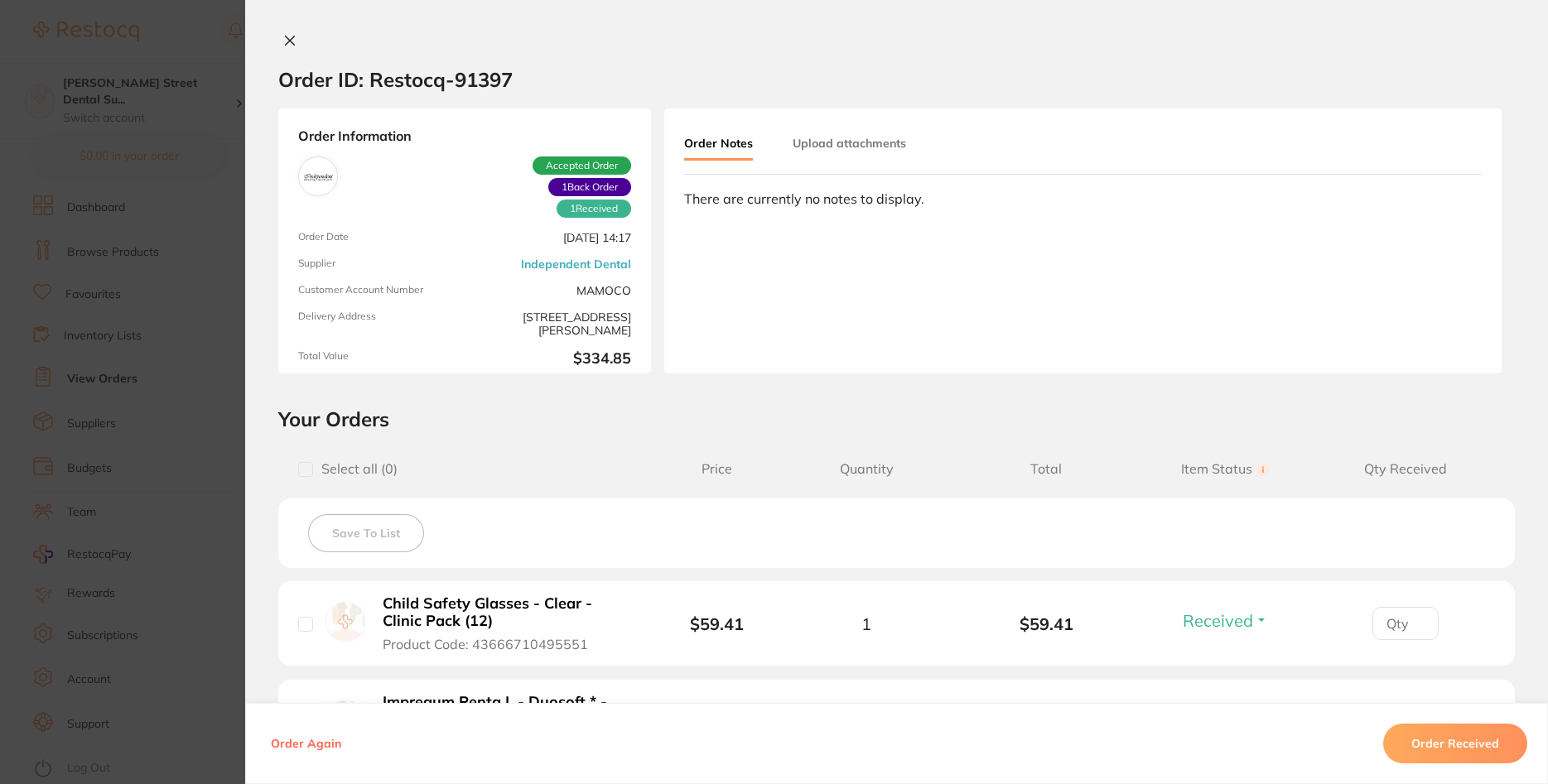
scroll to position [298, 0]
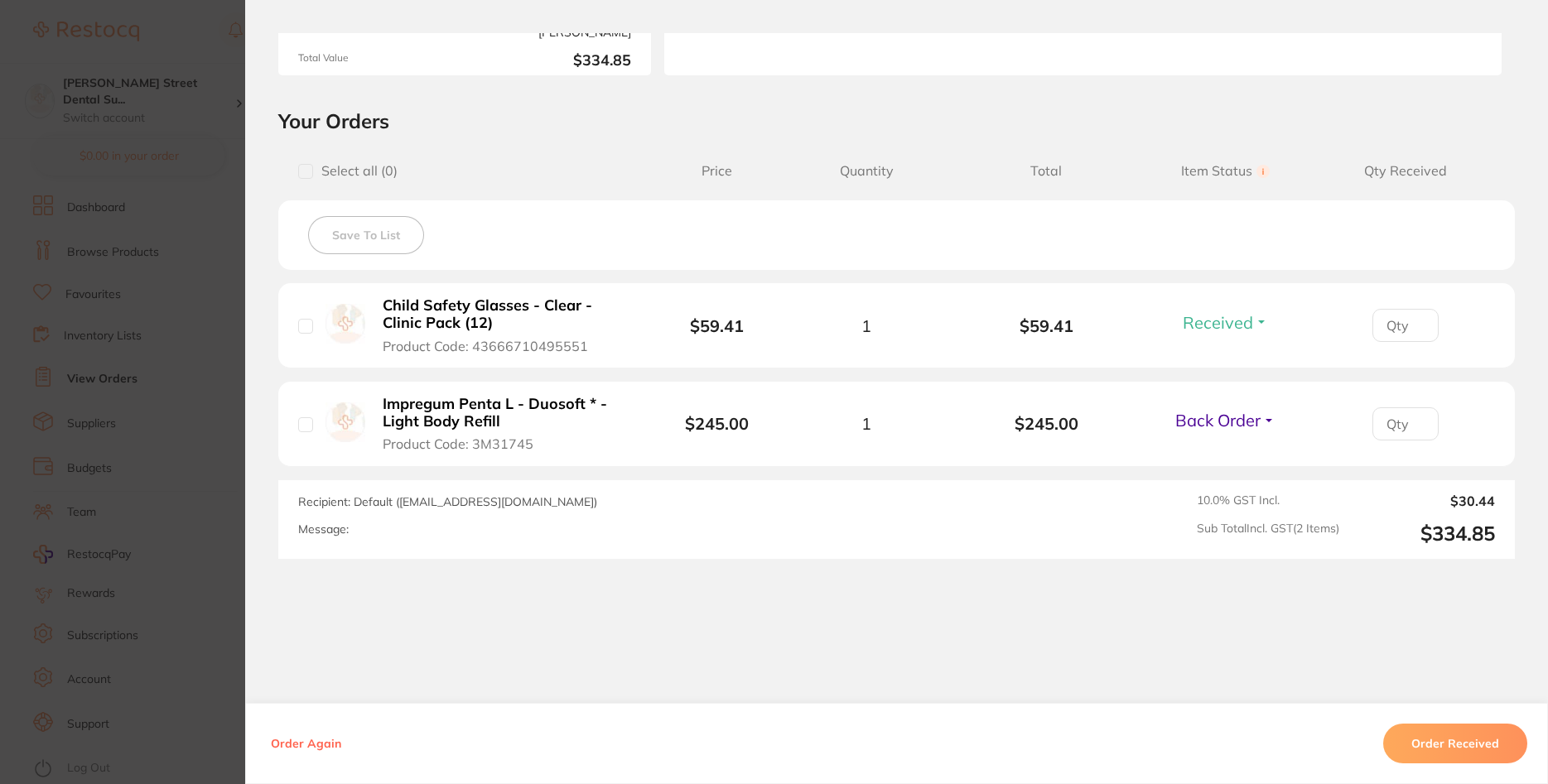
click at [483, 410] on b "Impregum Penta L - Duosoft * - Light Body Refill" at bounding box center [504, 413] width 245 height 34
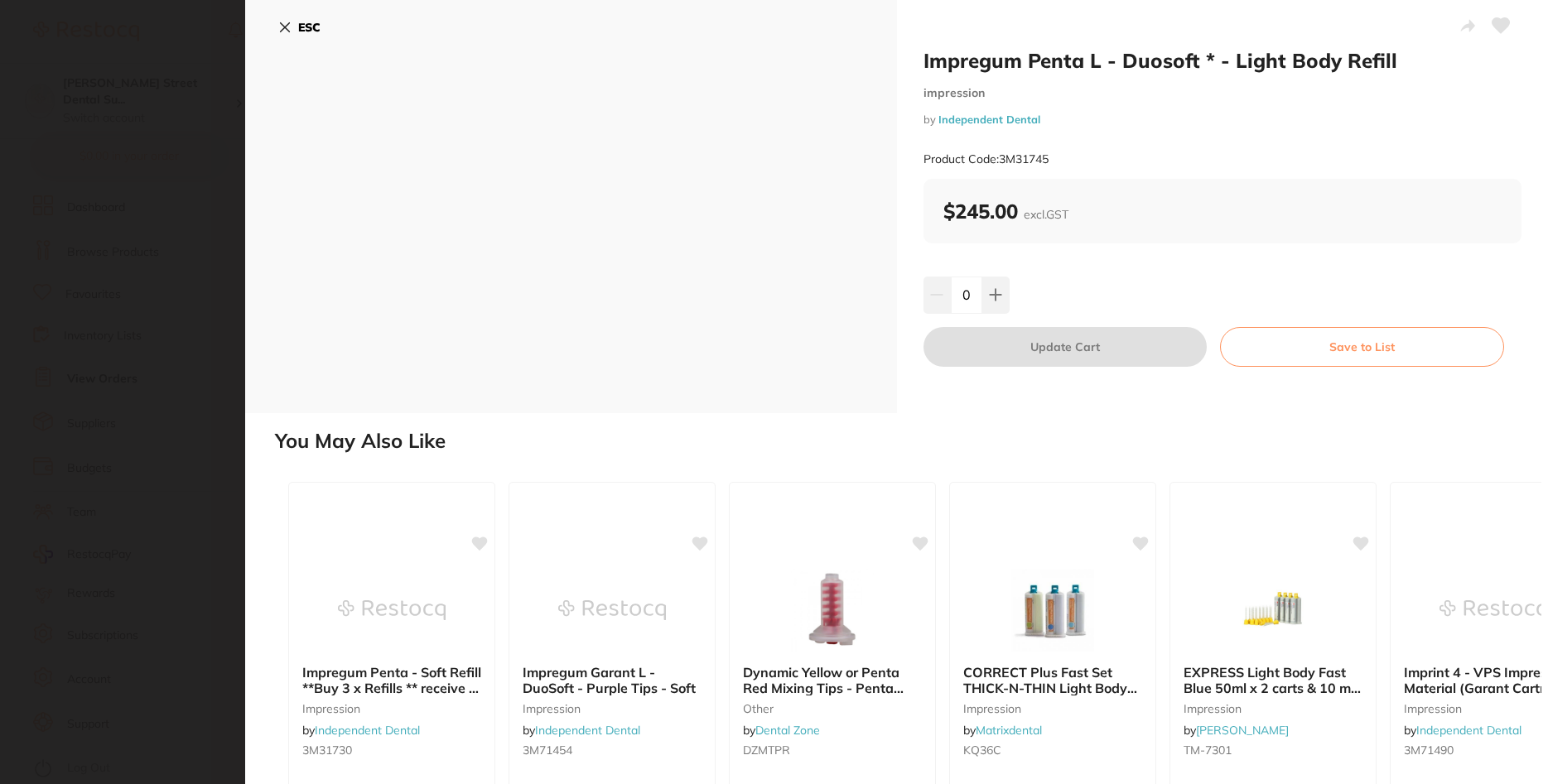
click at [195, 221] on section "Impregum Penta L - Duosoft * - Light Body Refill impression by Independent Dent…" at bounding box center [774, 392] width 1548 height 784
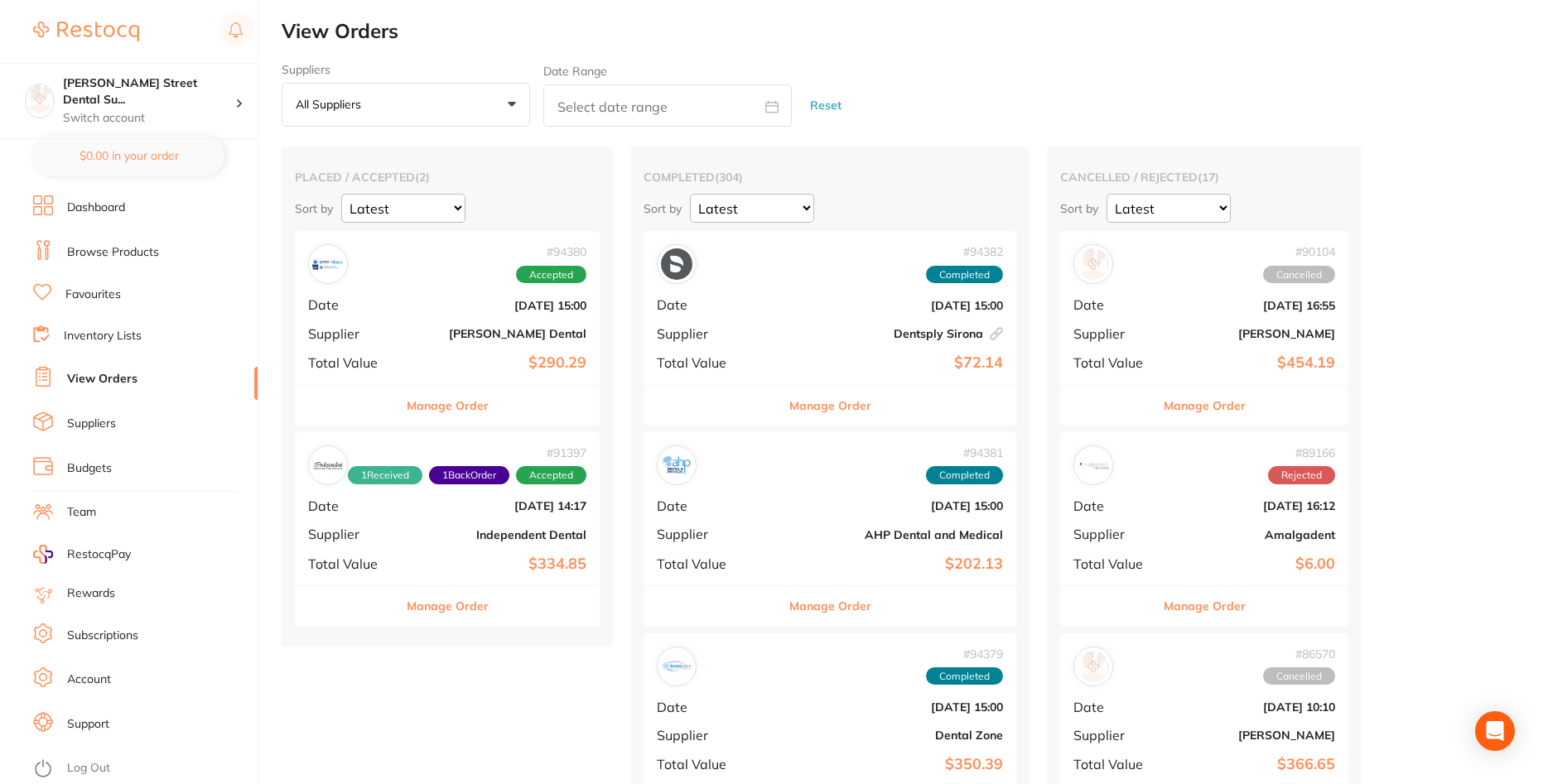
click at [134, 253] on link "Browse Products" at bounding box center [114, 253] width 92 height 17
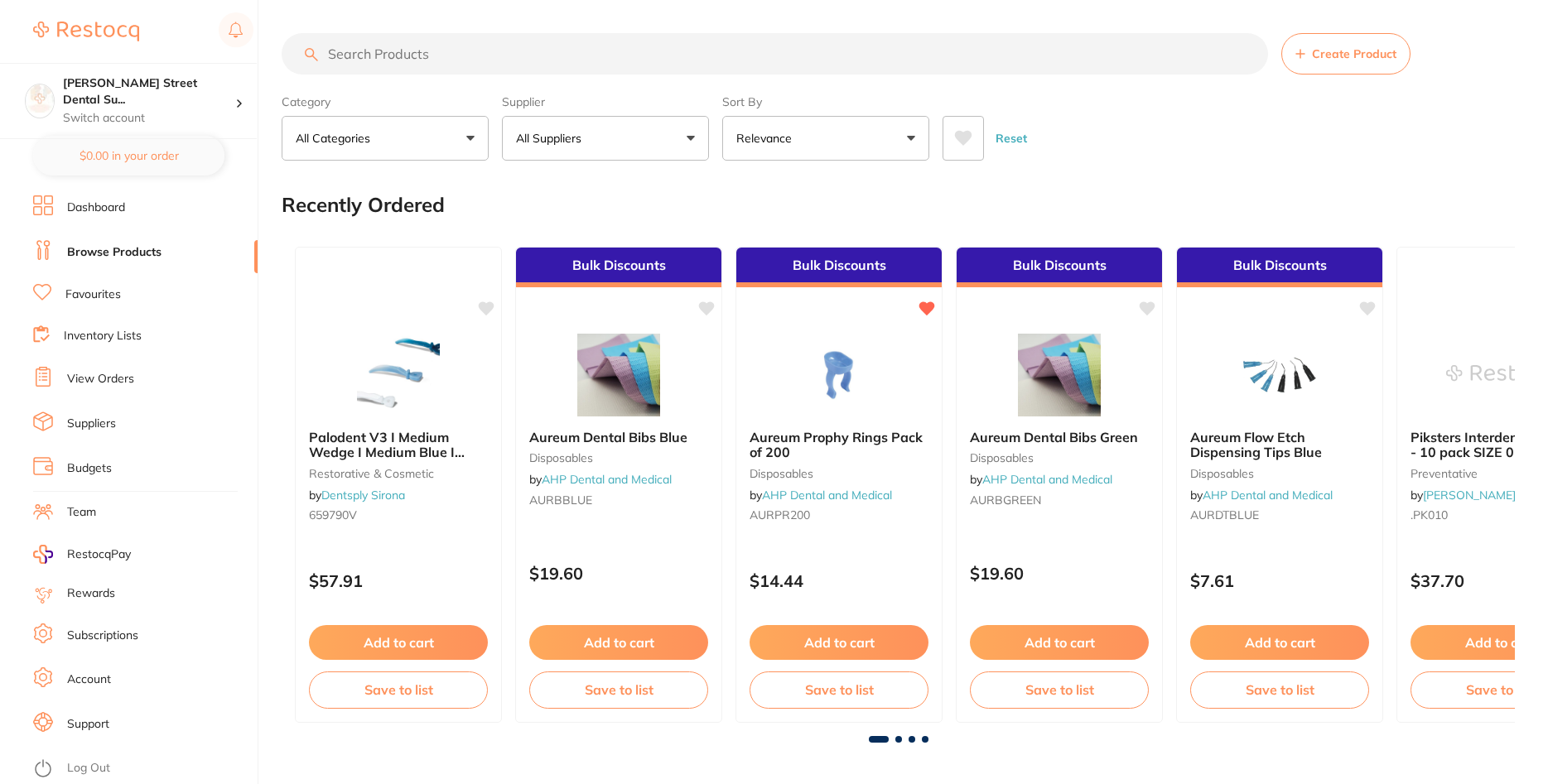
click at [413, 54] on input "search" at bounding box center [775, 54] width 986 height 42
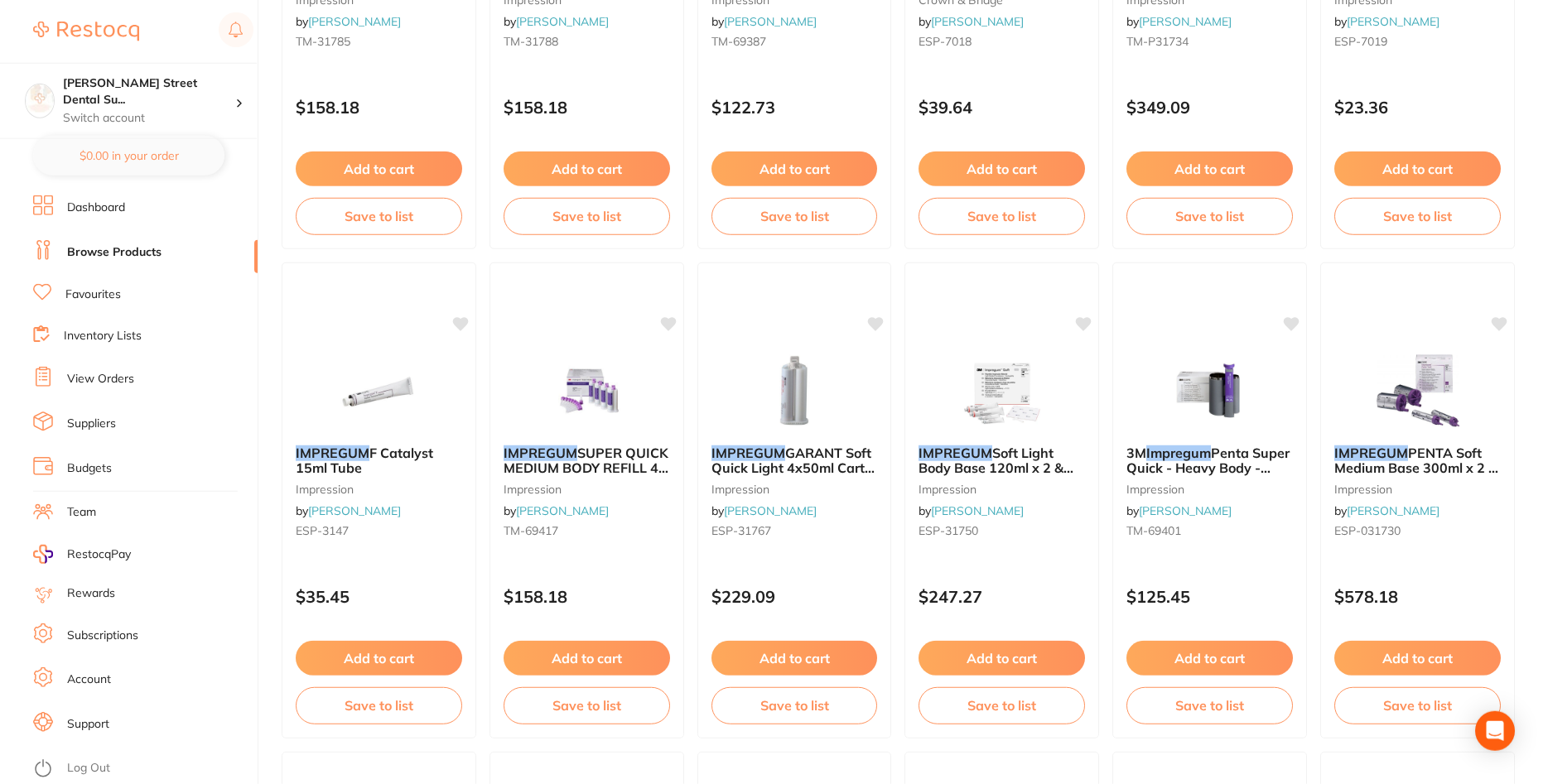
scroll to position [2449, 0]
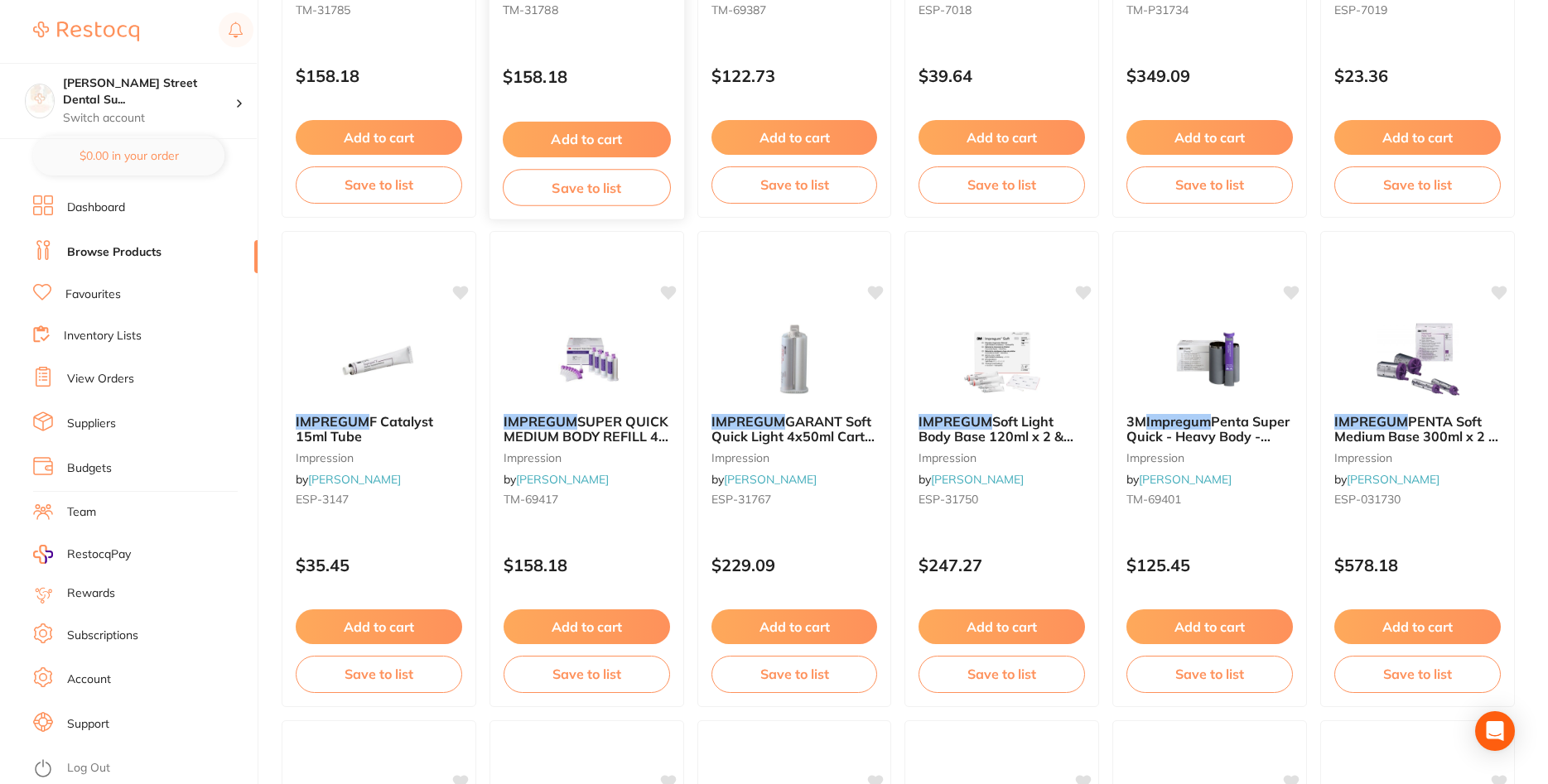
type input "impregum"
click at [96, 378] on link "View Orders" at bounding box center [101, 380] width 67 height 17
